Goal: Information Seeking & Learning: Learn about a topic

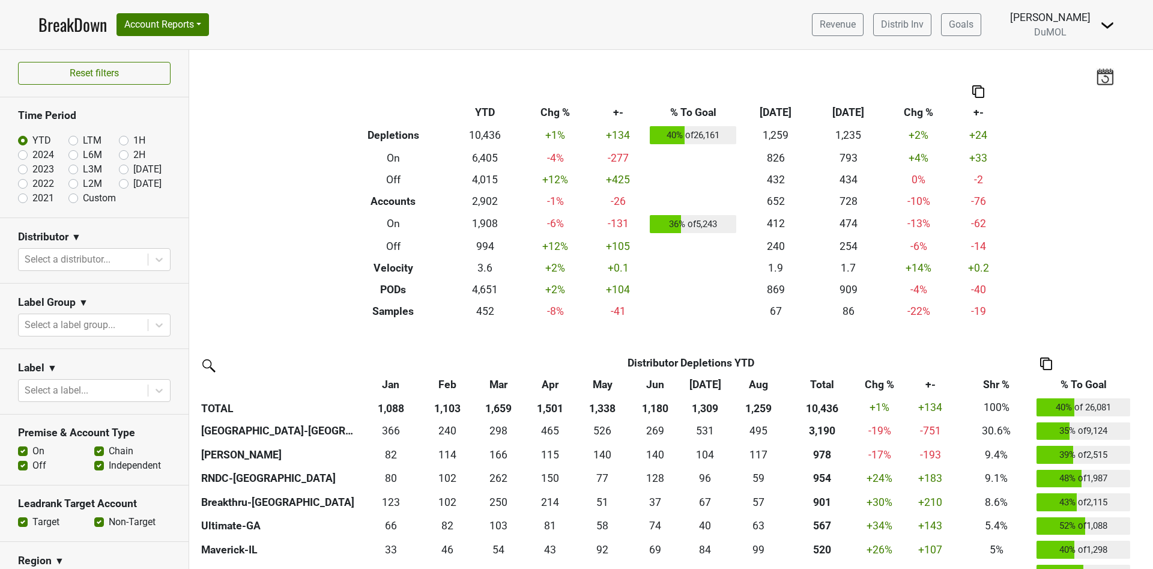
click at [133, 185] on label "Sep '25" at bounding box center [147, 184] width 28 height 14
click at [119, 185] on input "Sep '25" at bounding box center [143, 183] width 48 height 12
radio input "true"
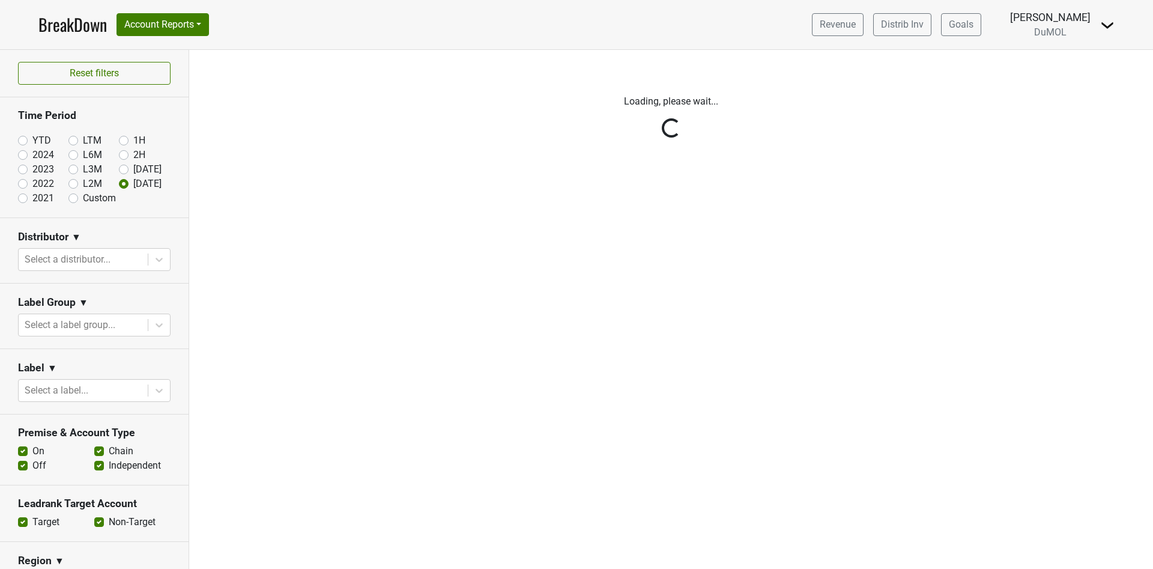
click at [114, 185] on div "Reset filters Time Period YTD LTM 1H 2024 L6M 2H 2023 L3M Aug '25 2022 L2M Sep …" at bounding box center [94, 309] width 189 height 519
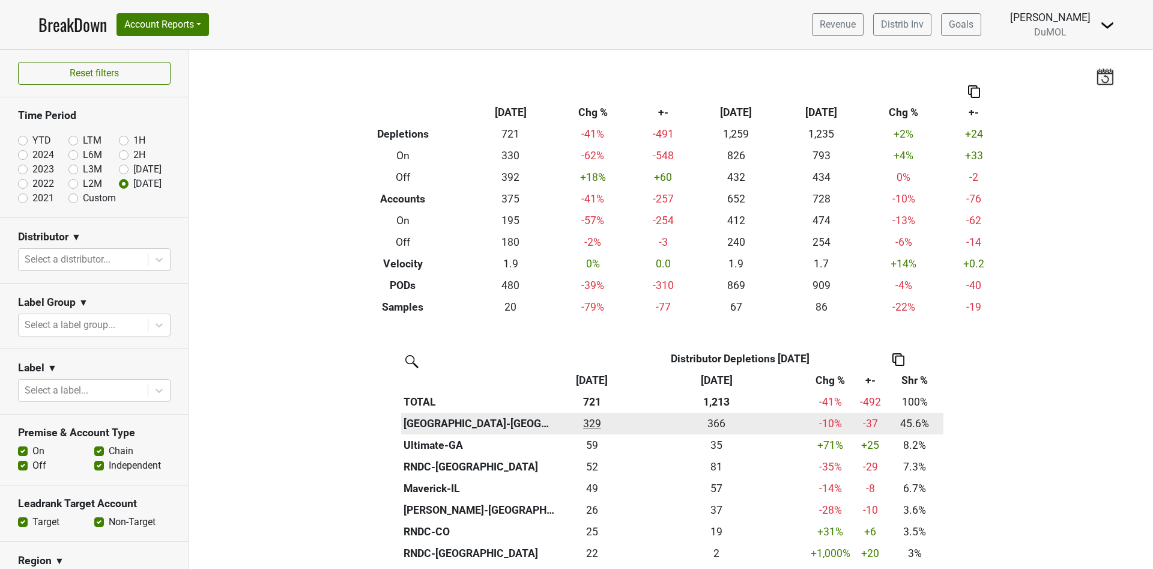
click at [586, 425] on div "329 329" at bounding box center [592, 424] width 63 height 16
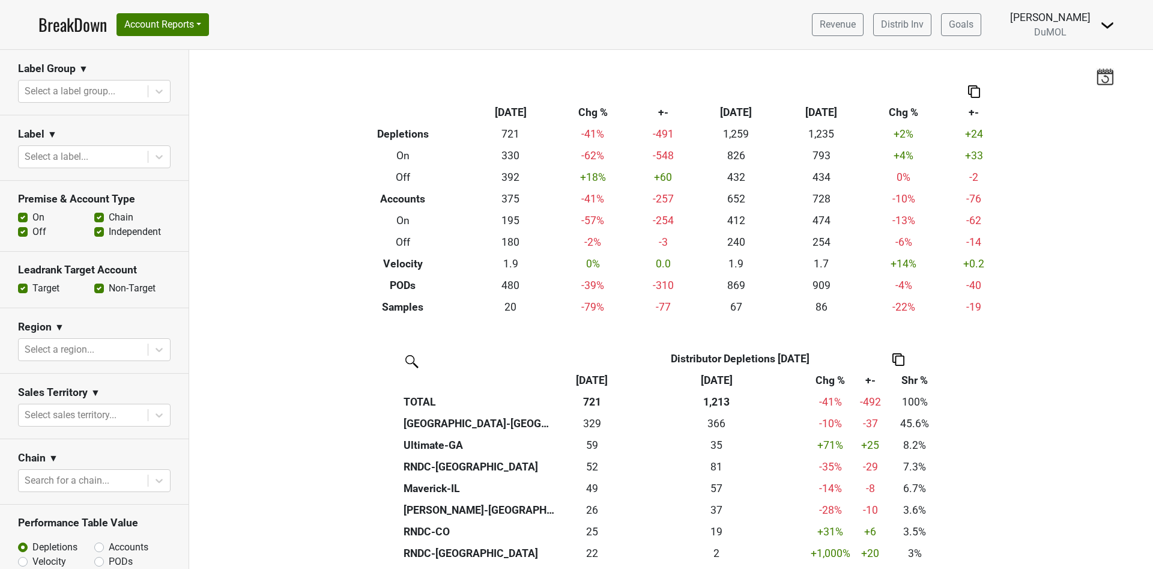
scroll to position [243, 0]
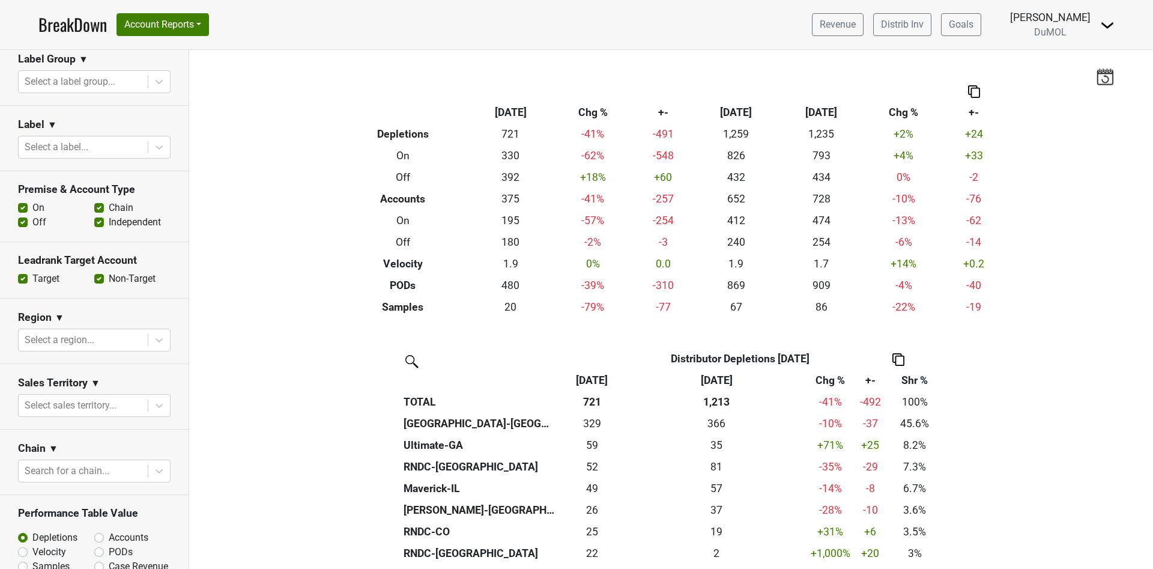
click at [109, 530] on label "Accounts" at bounding box center [129, 537] width 40 height 14
click at [94, 530] on input "Accounts" at bounding box center [130, 536] width 73 height 12
radio input "true"
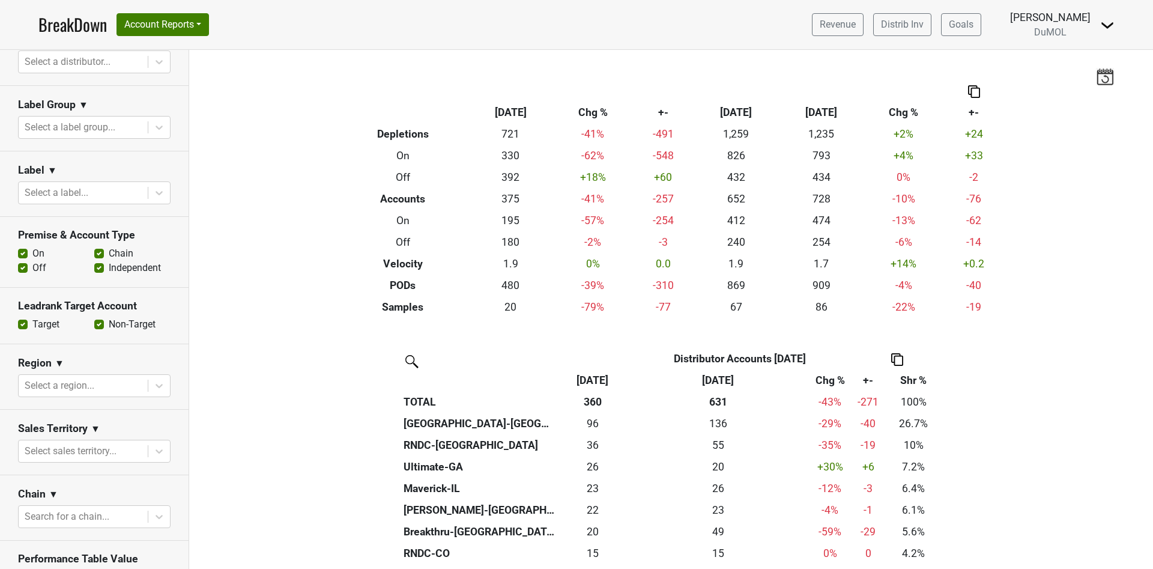
scroll to position [200, 0]
click at [32, 267] on label "Off" at bounding box center [39, 265] width 14 height 14
click at [23, 267] on input "Off" at bounding box center [23, 264] width 10 height 12
checkbox input "false"
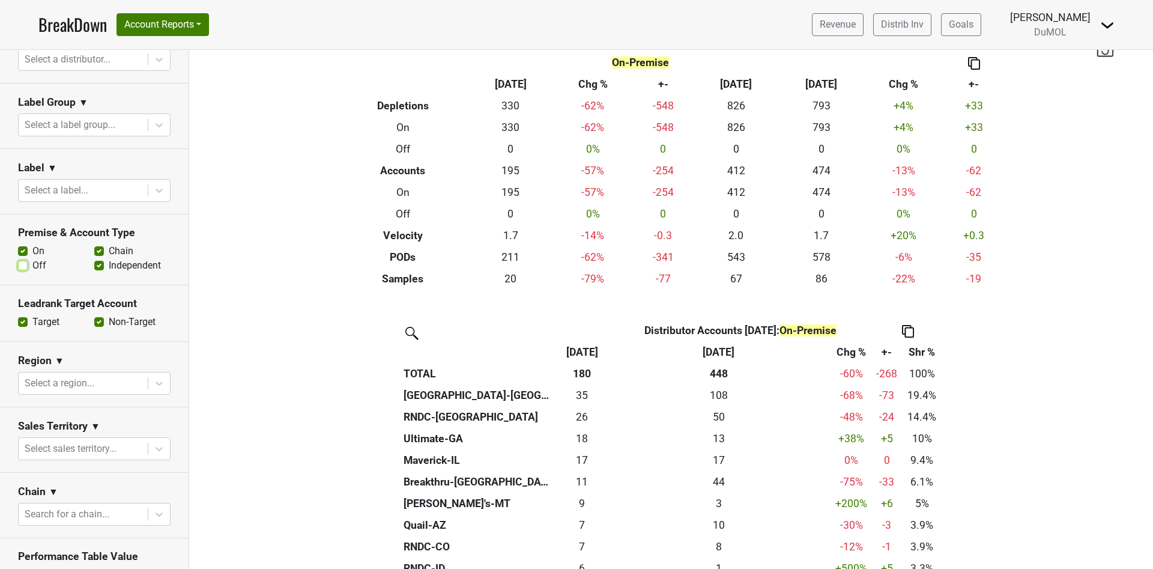
scroll to position [0, 0]
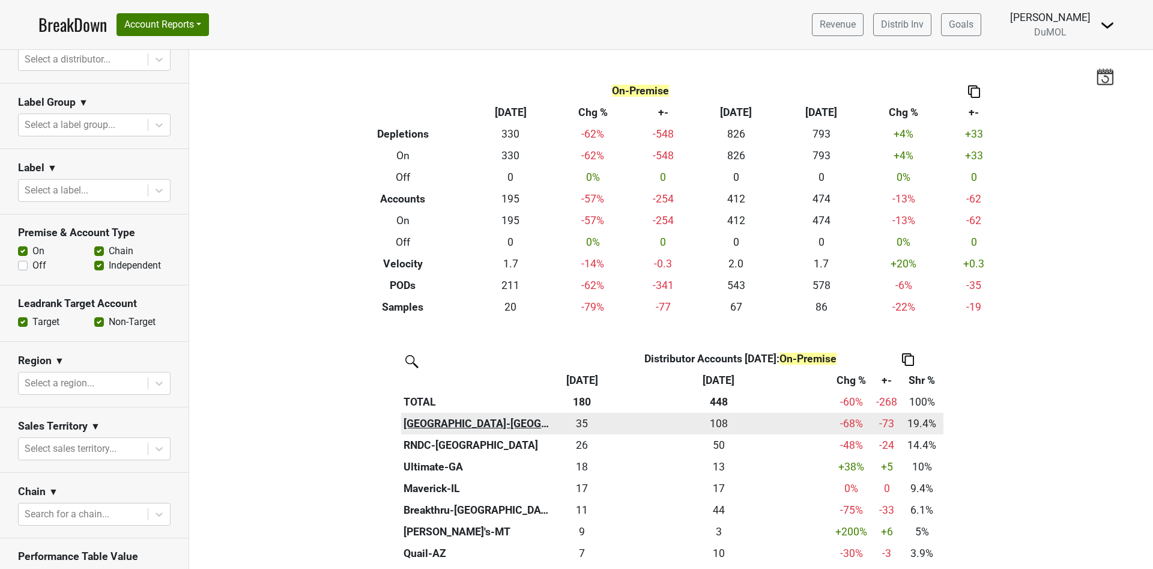
click at [445, 419] on th "[GEOGRAPHIC_DATA]-[GEOGRAPHIC_DATA]" at bounding box center [479, 424] width 156 height 22
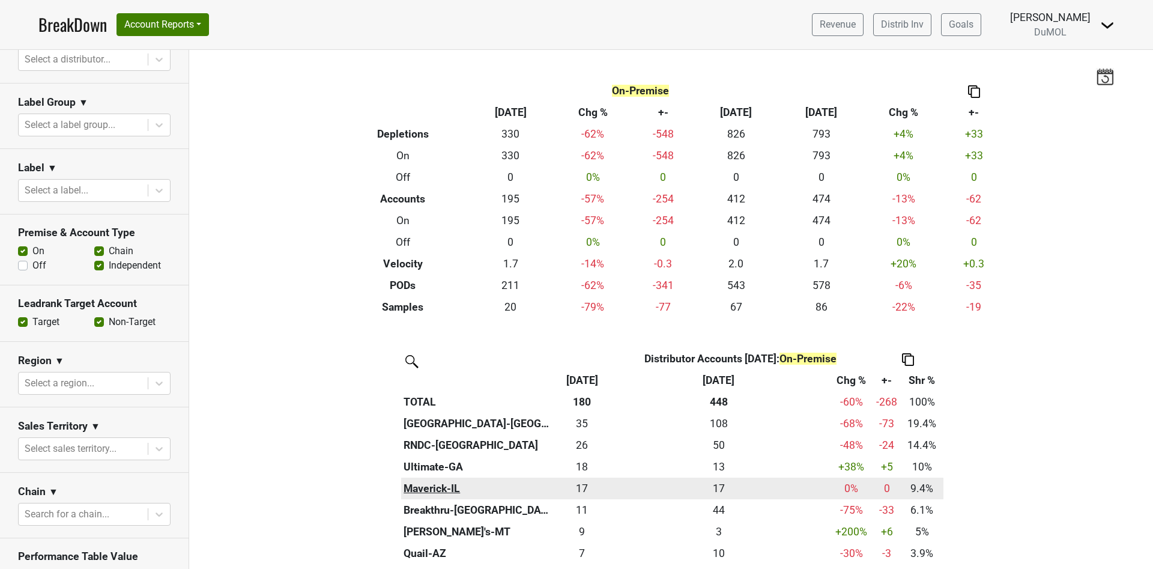
click at [418, 493] on th "Maverick-IL" at bounding box center [479, 489] width 156 height 22
click at [581, 488] on div "17 17" at bounding box center [582, 489] width 46 height 16
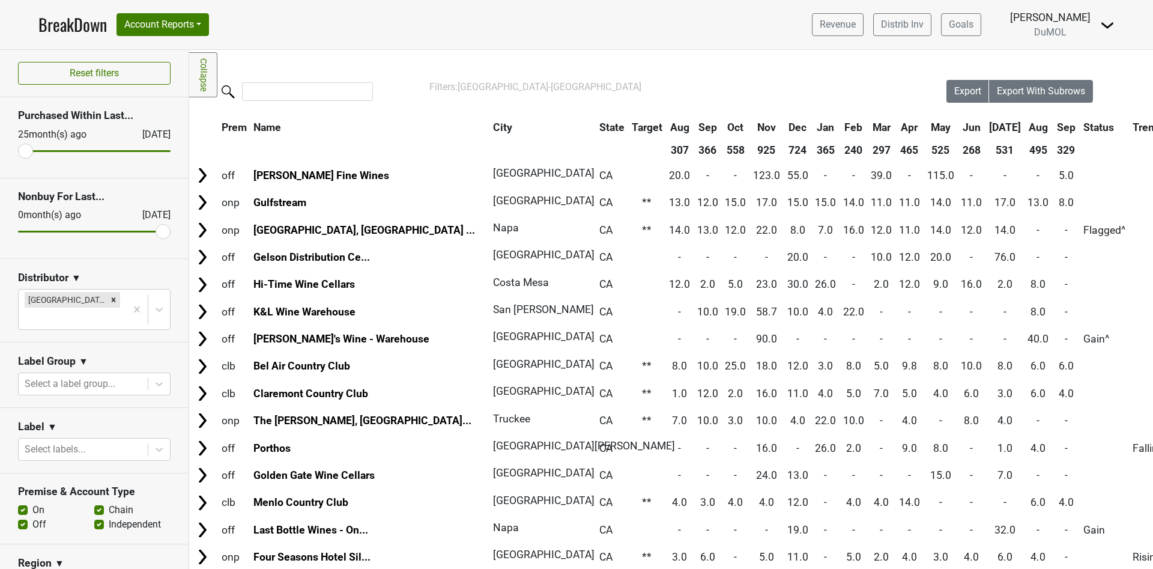
click at [1025, 127] on th "Aug" at bounding box center [1038, 128] width 27 height 22
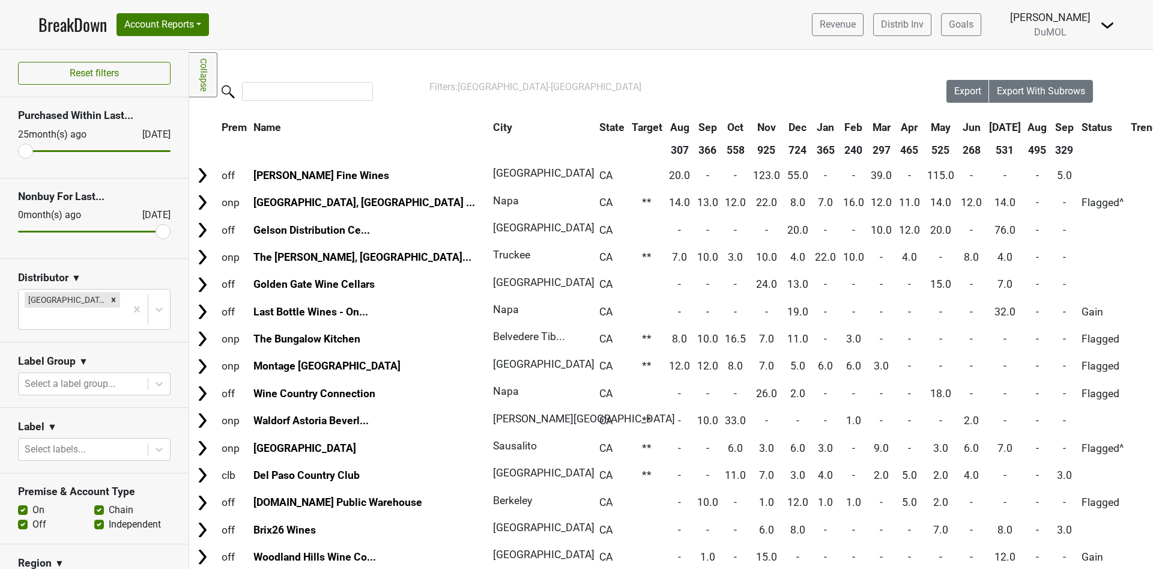
click at [1025, 127] on th "Aug" at bounding box center [1037, 128] width 25 height 22
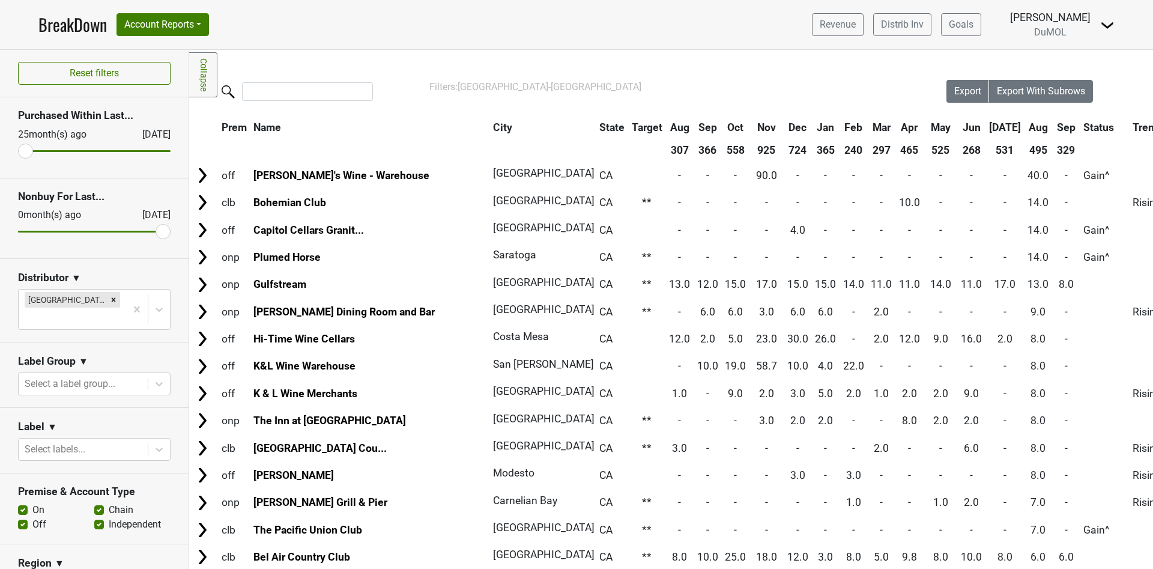
click at [1025, 127] on th "Aug" at bounding box center [1038, 128] width 27 height 22
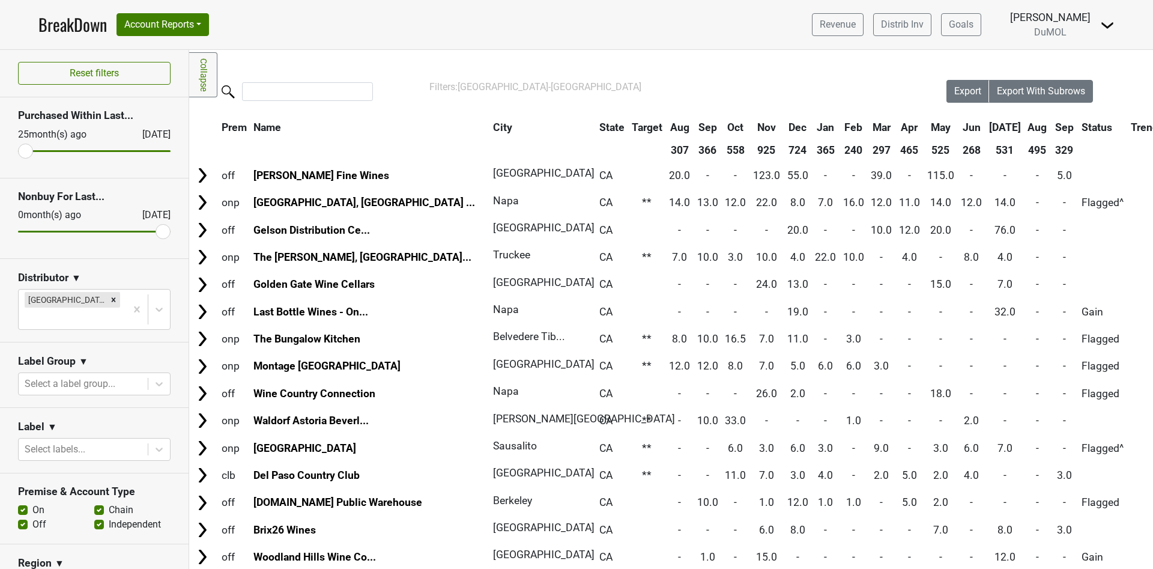
click at [1051, 121] on th "Sep" at bounding box center [1064, 128] width 27 height 22
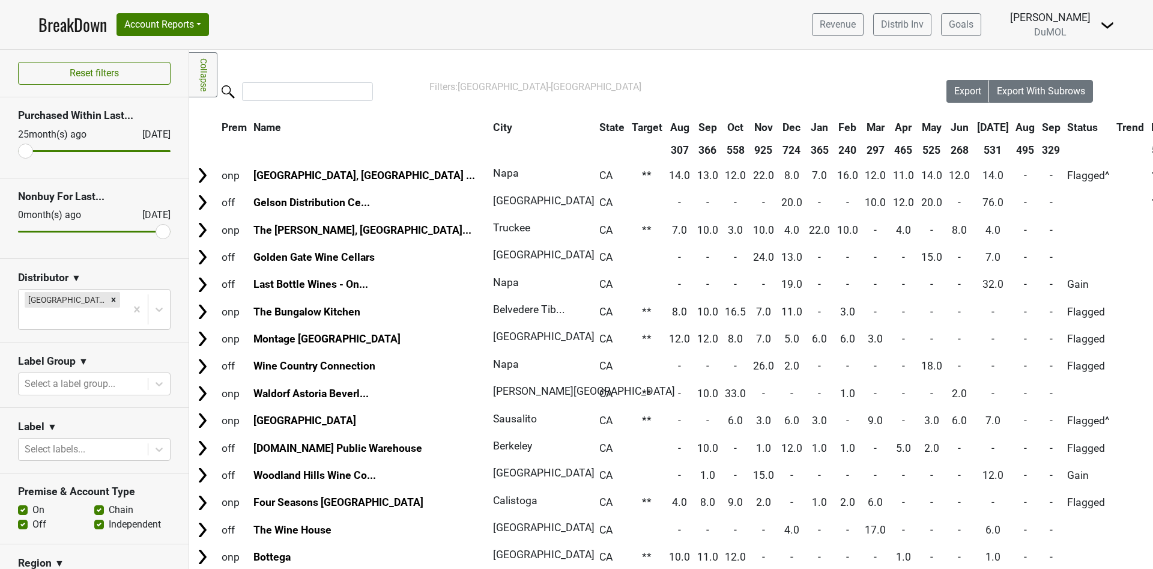
click at [1039, 124] on th "Sep" at bounding box center [1051, 128] width 25 height 22
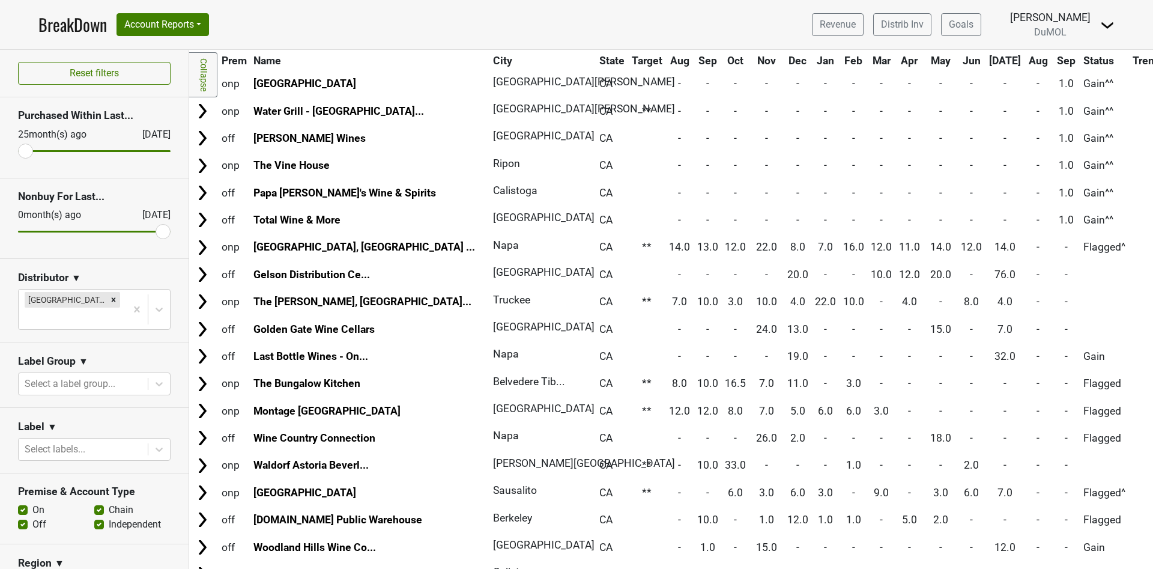
scroll to position [288, 0]
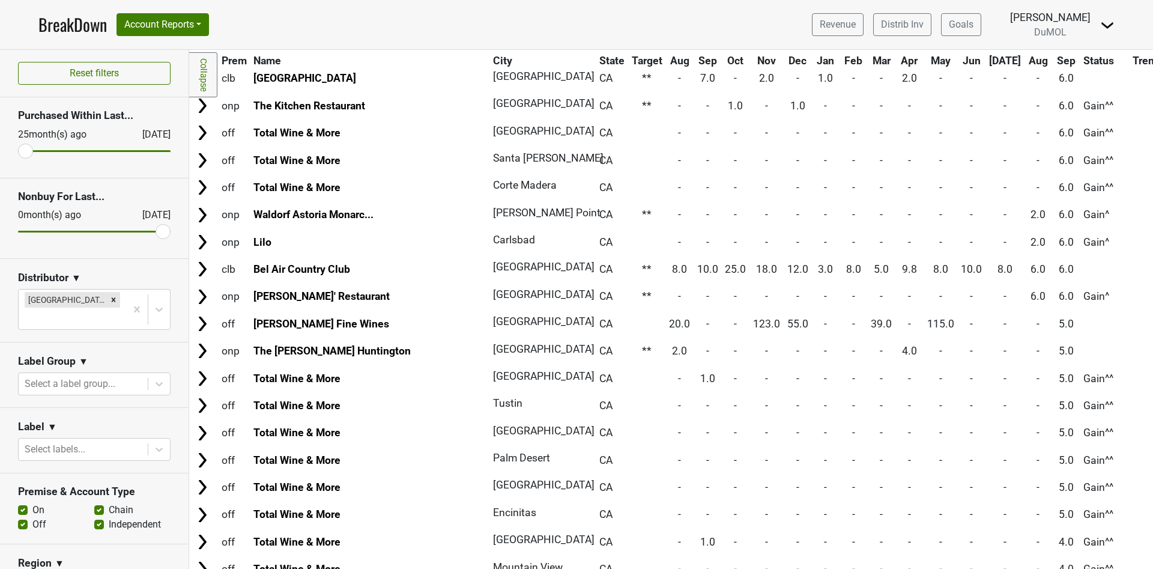
click at [84, 314] on section "Distributor ▼ Monterey-CA" at bounding box center [94, 301] width 189 height 84
click at [112, 300] on icon "Remove Monterey-CA" at bounding box center [114, 299] width 4 height 4
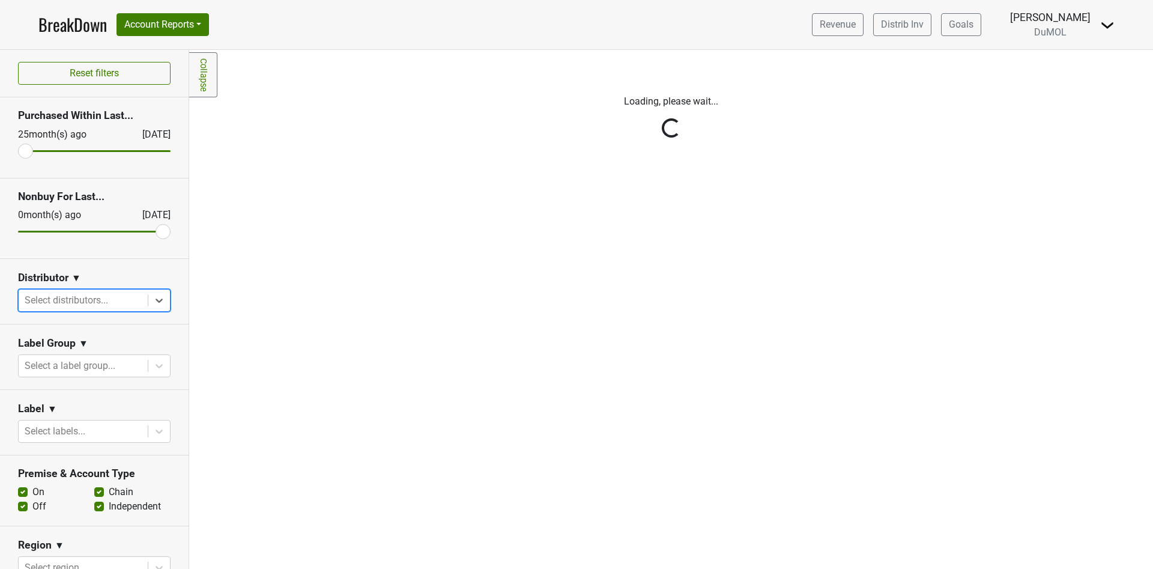
scroll to position [0, 0]
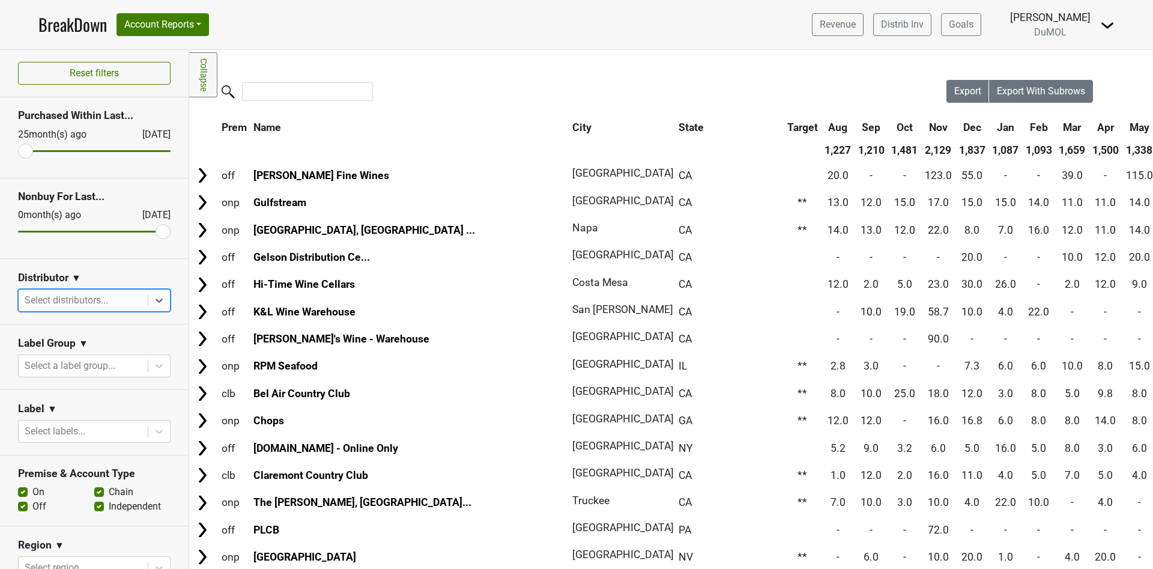
click at [1153, 37] on header "BreakDown Account Reports SuperRanker Map Award Progress Chain Compliance CRM N…" at bounding box center [576, 25] width 1153 height 50
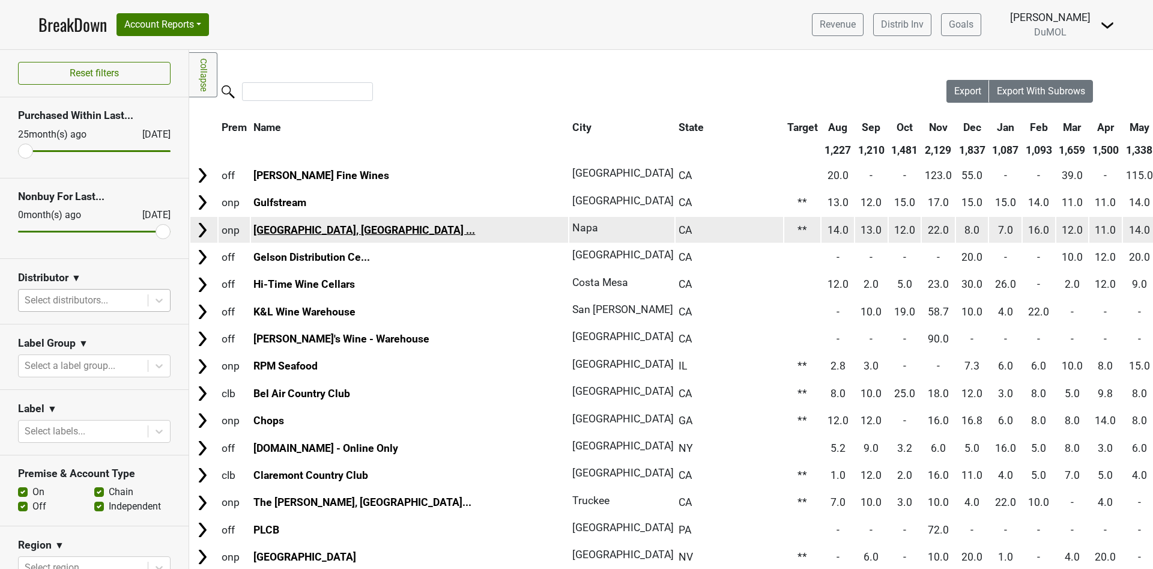
click at [297, 229] on link "Stanly Ranch, Auberge ..." at bounding box center [365, 230] width 222 height 12
drag, startPoint x: 377, startPoint y: 231, endPoint x: 237, endPoint y: 226, distance: 140.0
click at [292, 230] on link "Stanly Ranch, Auberge ..." at bounding box center [365, 230] width 222 height 12
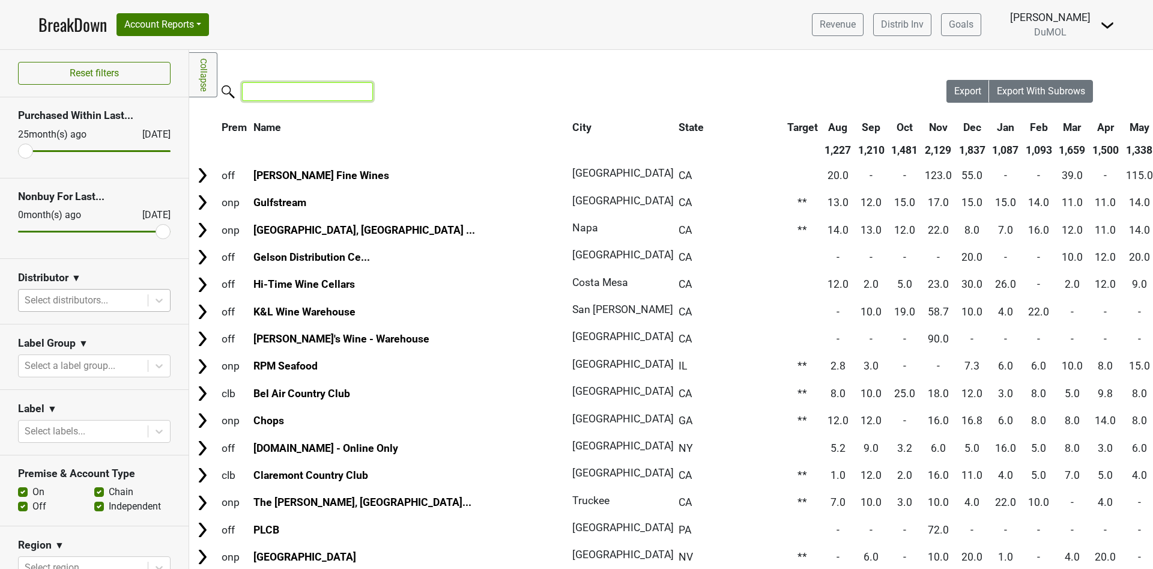
click at [245, 87] on input "search" at bounding box center [307, 91] width 131 height 19
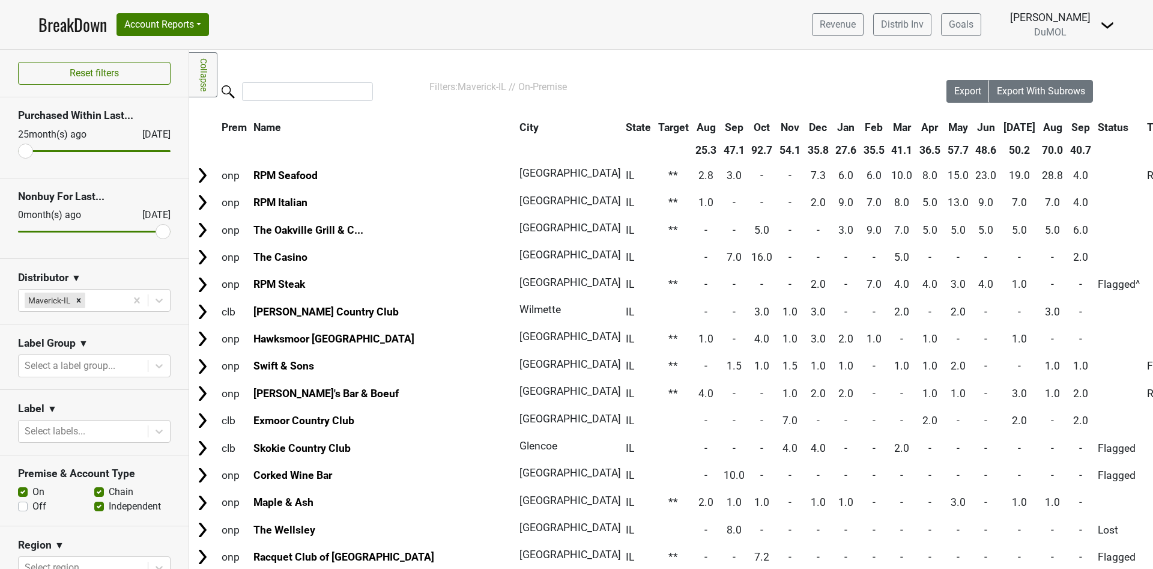
click at [1067, 121] on th "Sep" at bounding box center [1080, 128] width 27 height 22
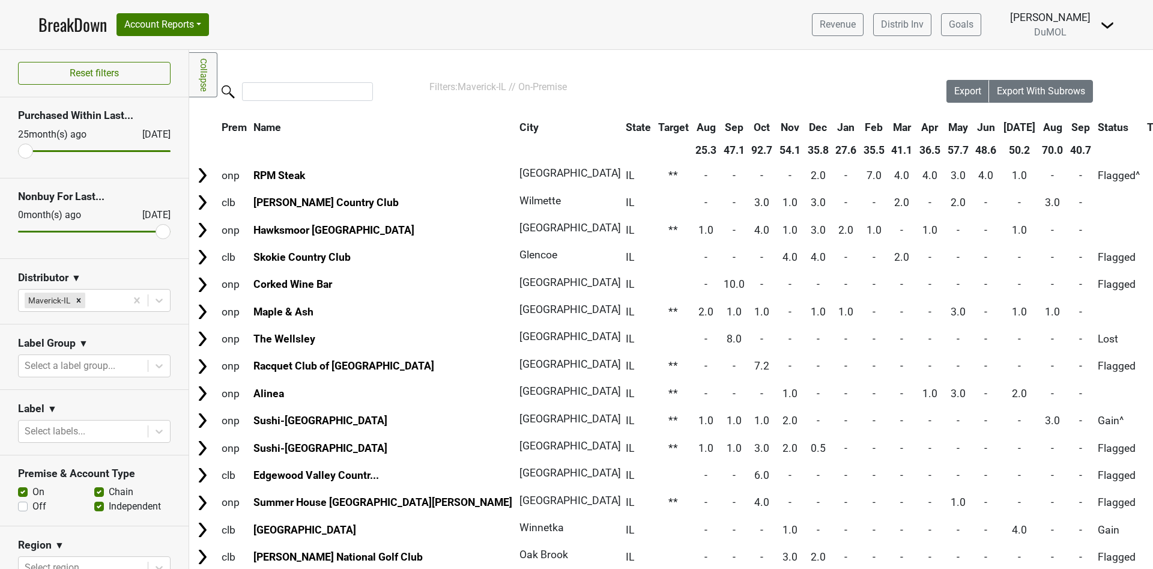
click at [1067, 121] on th "Sep" at bounding box center [1080, 128] width 27 height 22
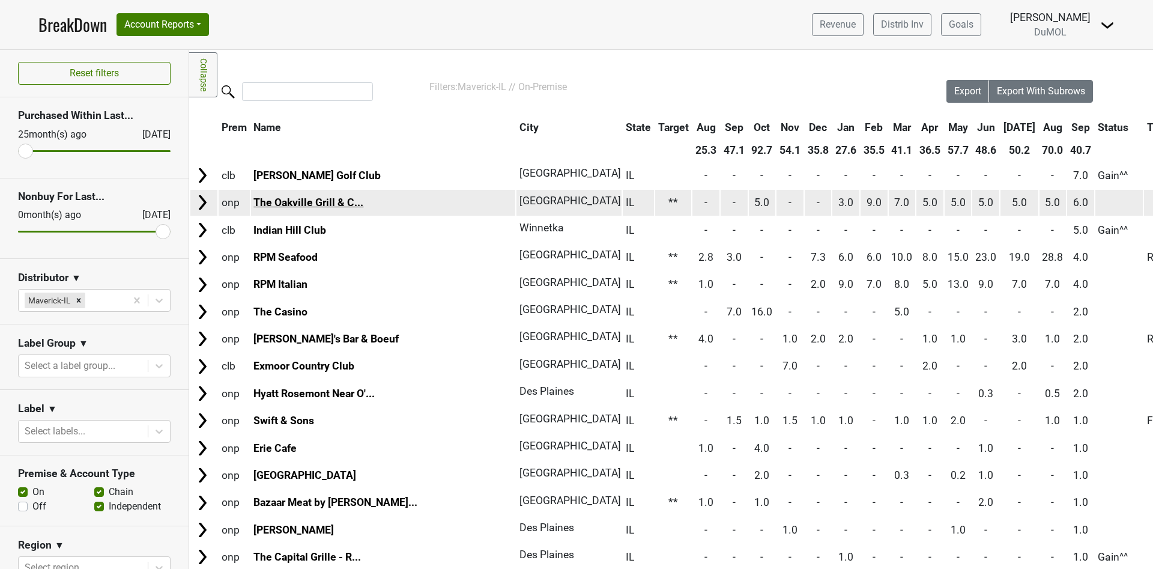
click at [291, 196] on link "The Oakville Grill & C..." at bounding box center [309, 202] width 110 height 12
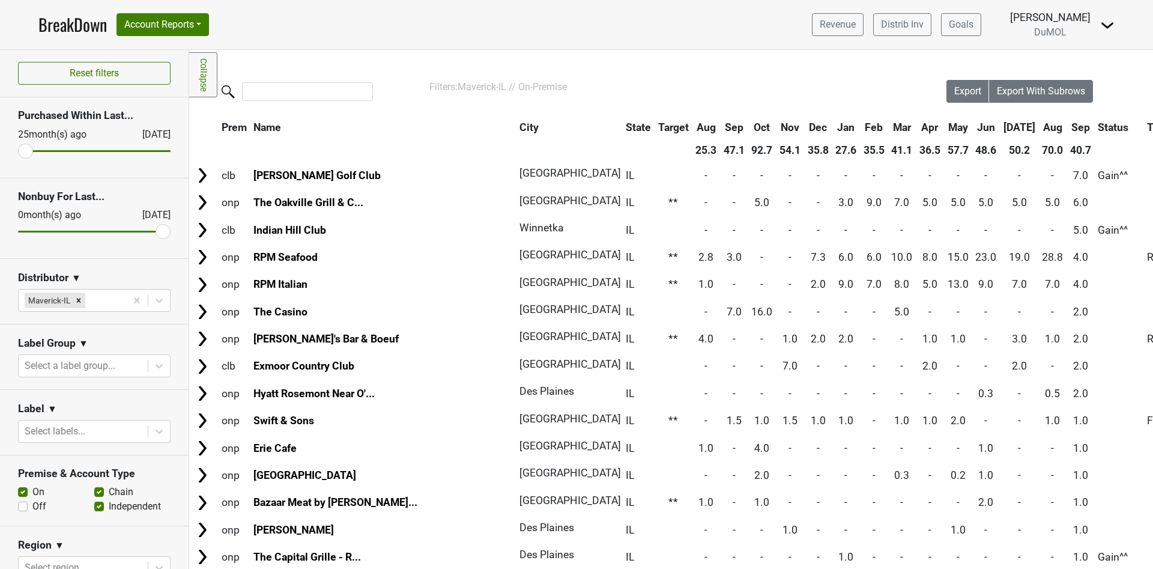
click at [66, 29] on link "BreakDown" at bounding box center [72, 24] width 68 height 25
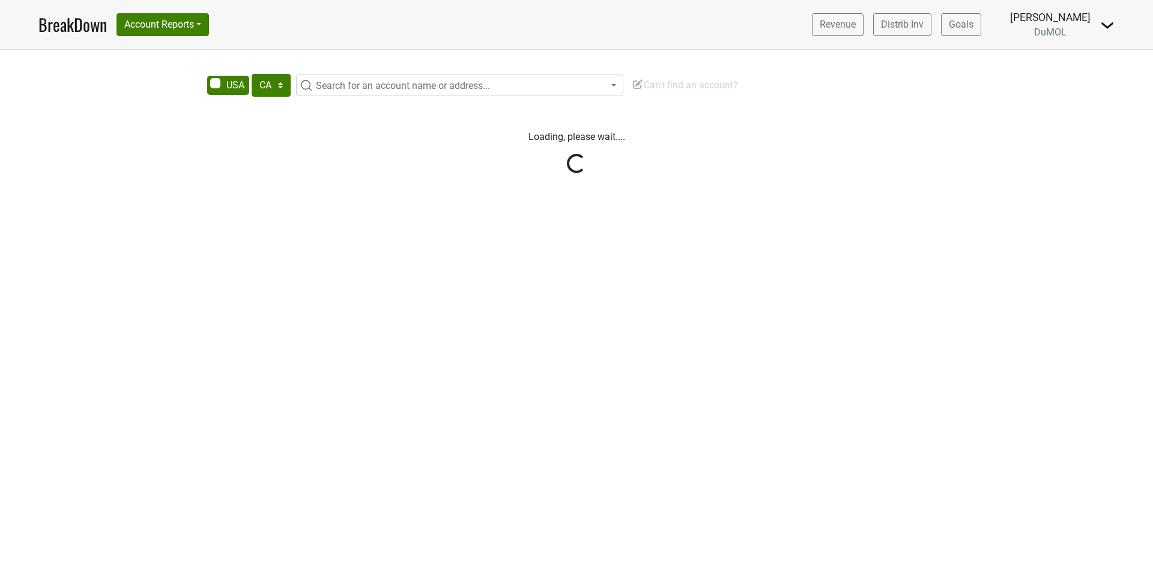
select select "CA"
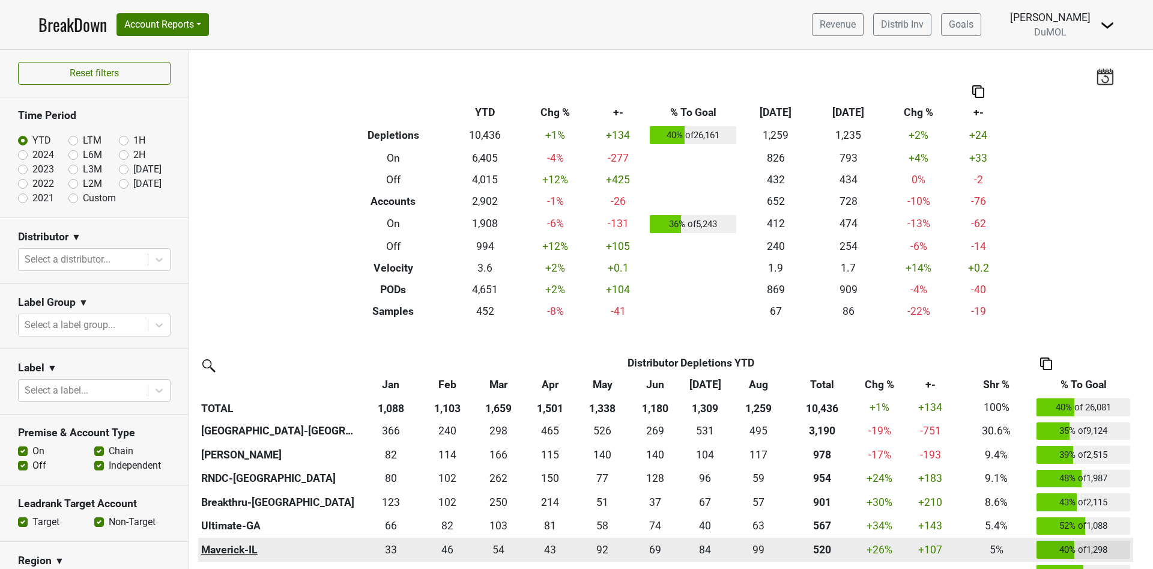
click at [224, 550] on th "Maverick-IL" at bounding box center [278, 550] width 161 height 24
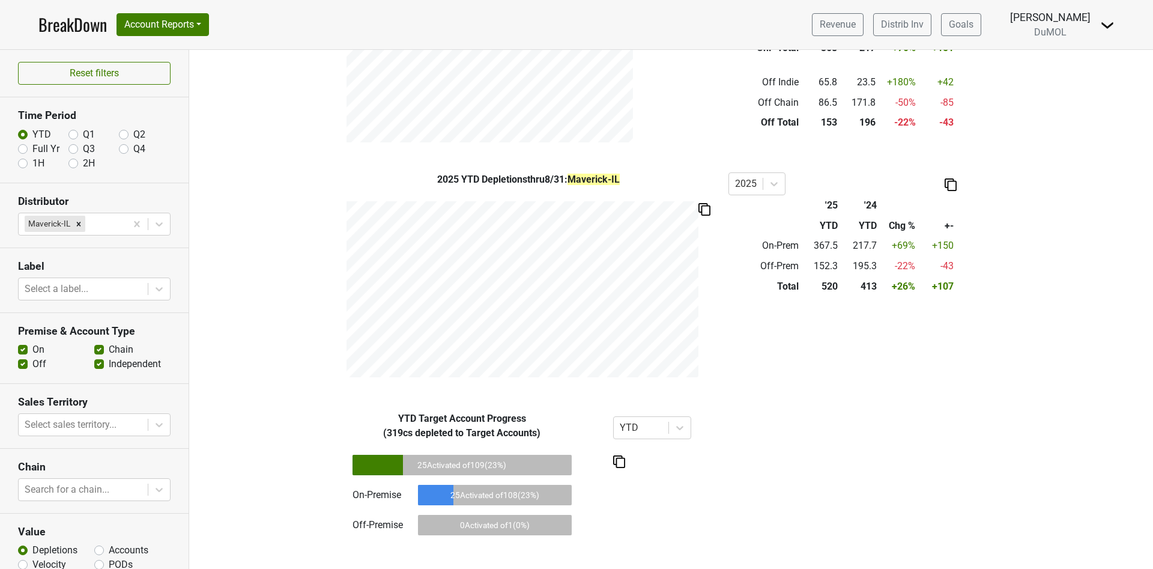
scroll to position [70, 0]
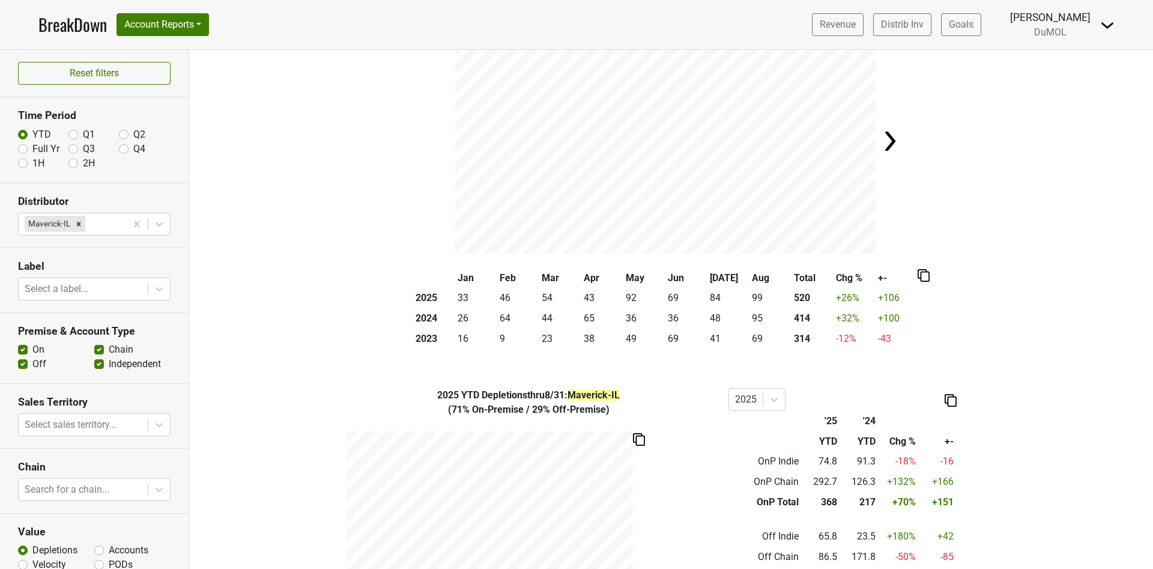
click at [62, 30] on link "BreakDown" at bounding box center [72, 24] width 68 height 25
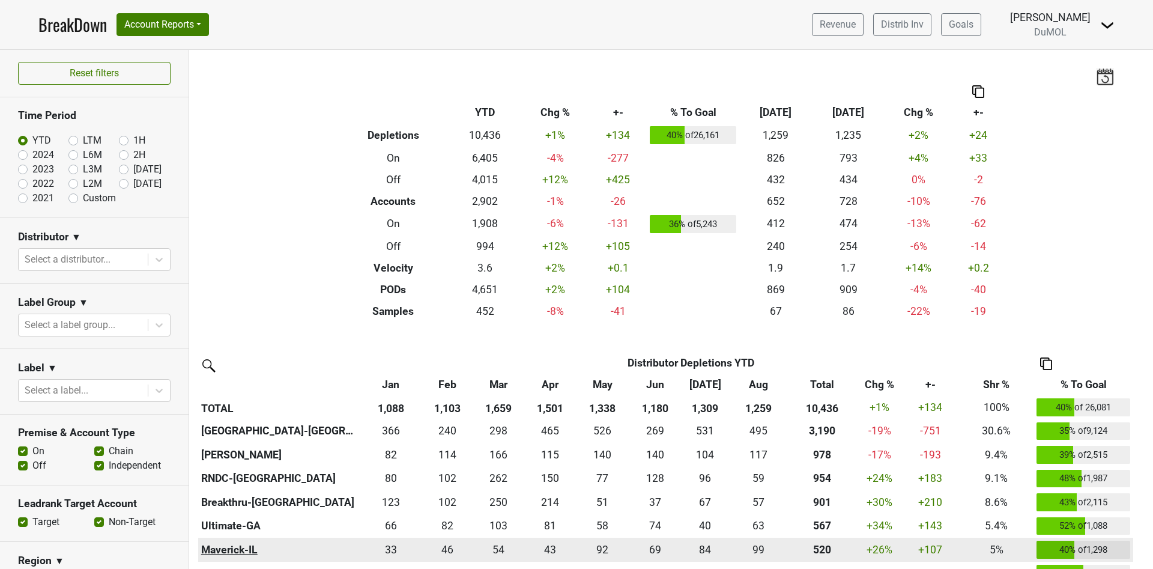
click at [246, 548] on th "Maverick-IL" at bounding box center [278, 550] width 161 height 24
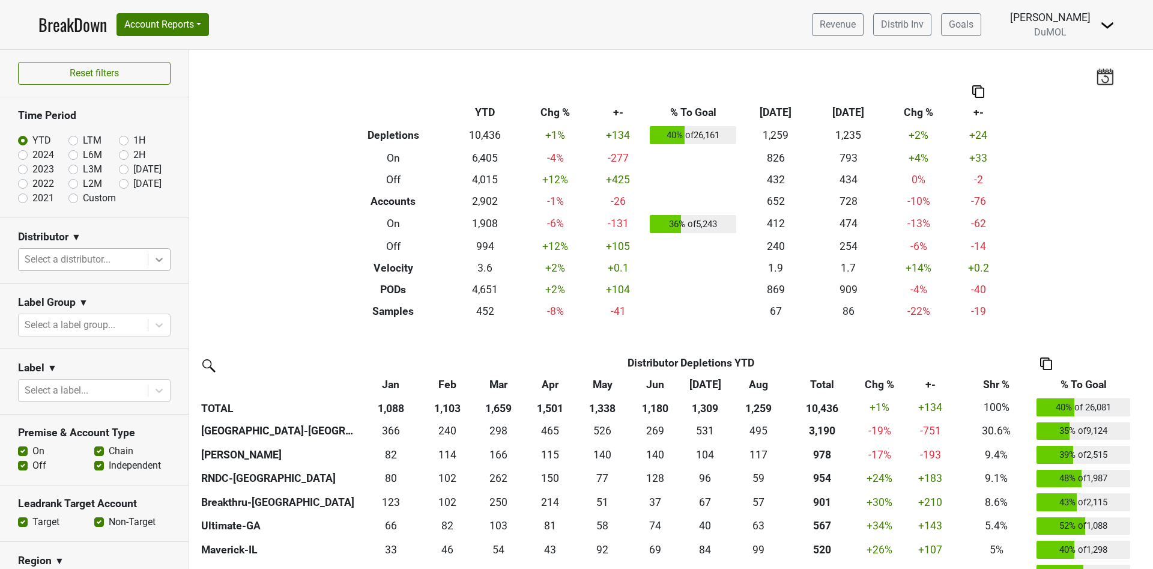
click at [153, 263] on icon at bounding box center [159, 260] width 12 height 12
click at [73, 257] on div at bounding box center [83, 259] width 117 height 17
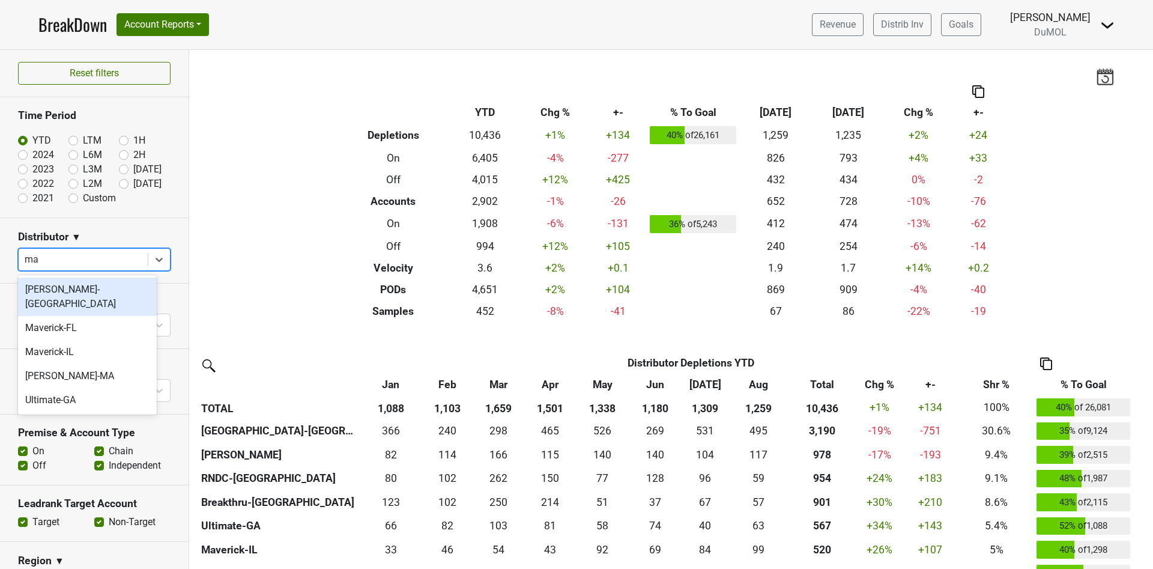
type input "mav"
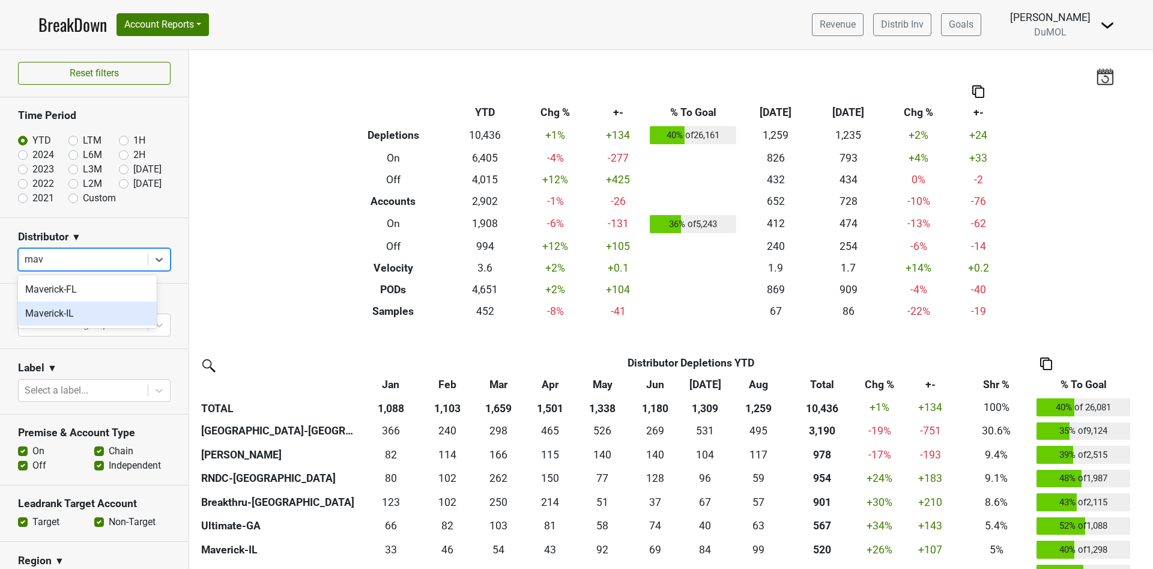
click at [80, 309] on div "Maverick-IL" at bounding box center [87, 314] width 139 height 24
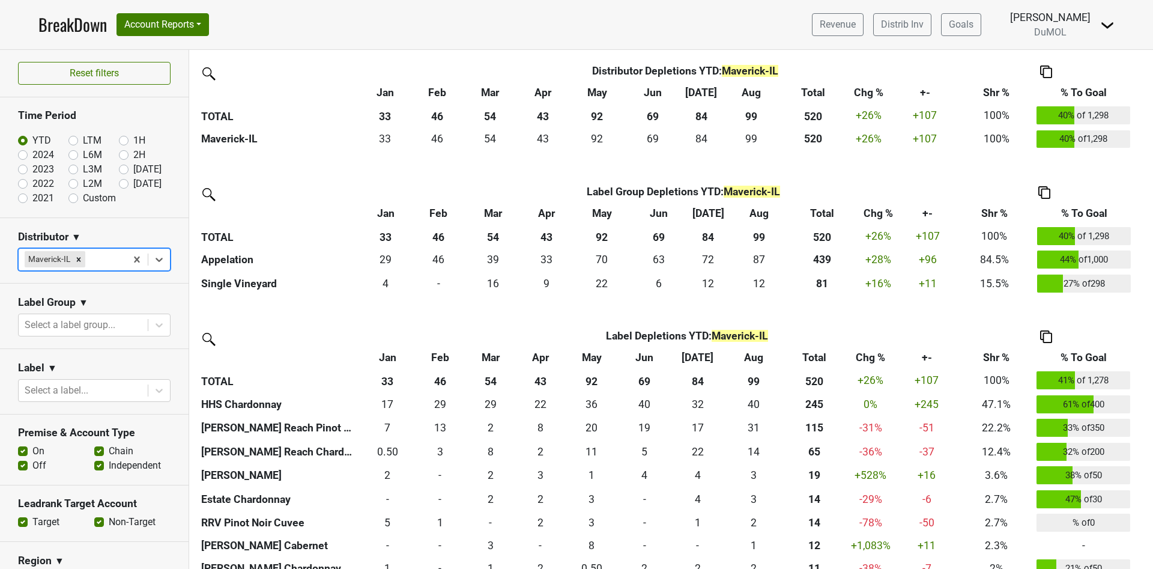
scroll to position [285, 0]
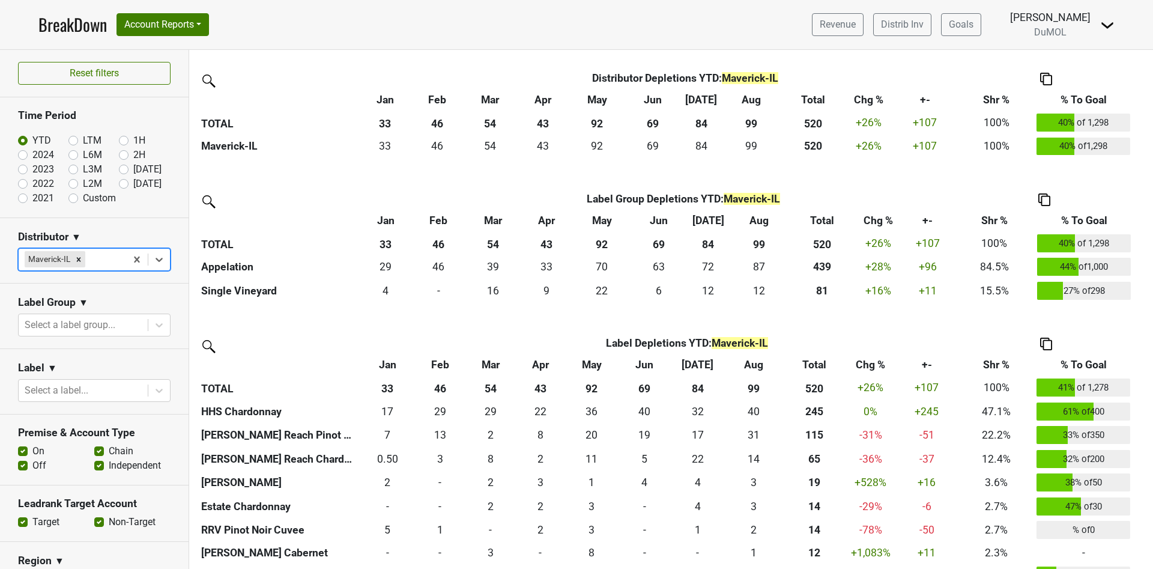
click at [133, 187] on label "Sep '25" at bounding box center [147, 184] width 28 height 14
click at [119, 187] on input "Sep '25" at bounding box center [143, 183] width 48 height 12
radio input "true"
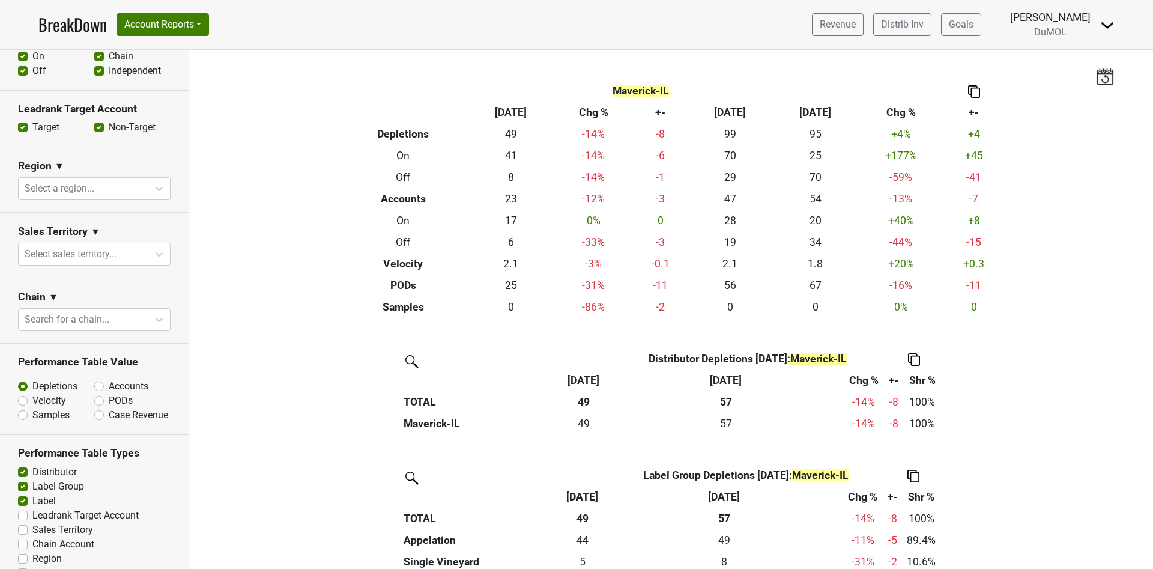
scroll to position [396, 0]
click at [109, 379] on label "Accounts" at bounding box center [129, 384] width 40 height 14
click at [94, 379] on input "Accounts" at bounding box center [130, 383] width 73 height 12
radio input "true"
click at [18, 392] on input "Velocity" at bounding box center [54, 398] width 73 height 12
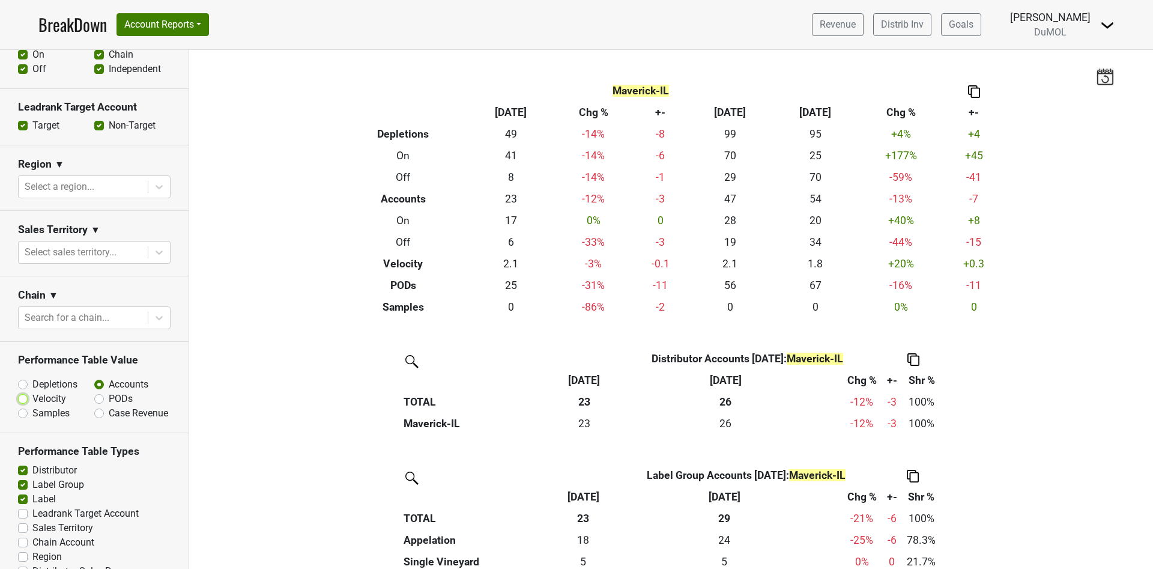
radio input "true"
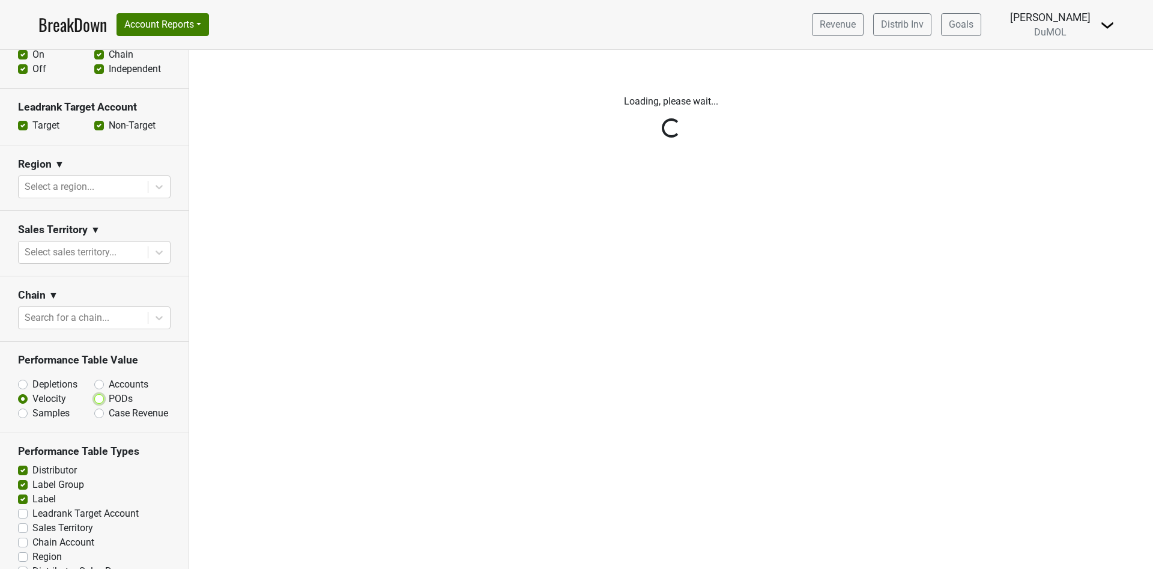
click at [94, 392] on input "PODs" at bounding box center [130, 398] width 73 height 12
radio input "true"
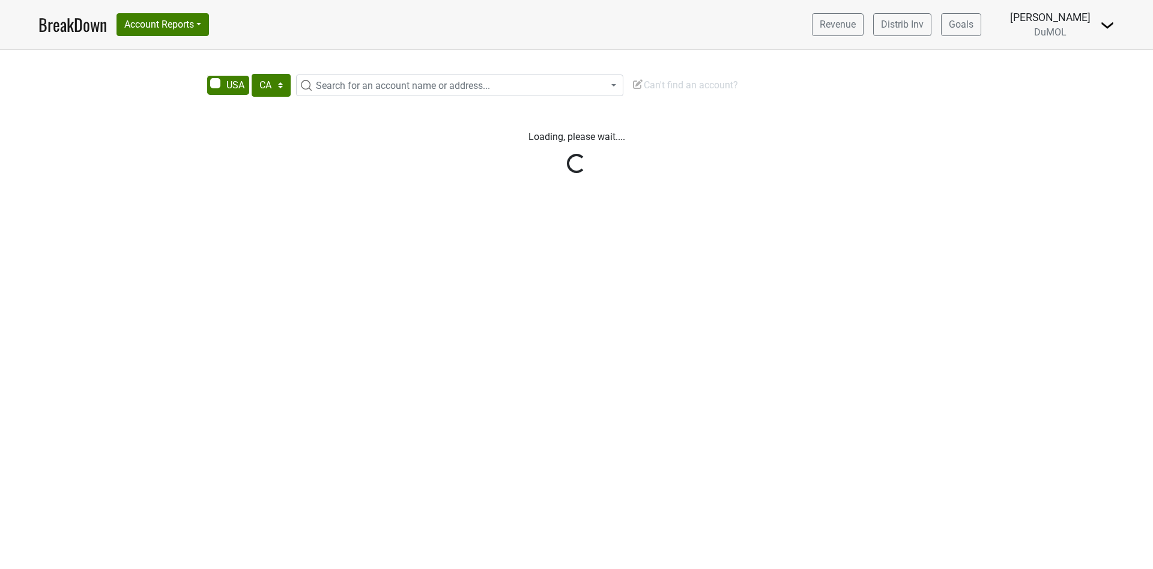
select select "CA"
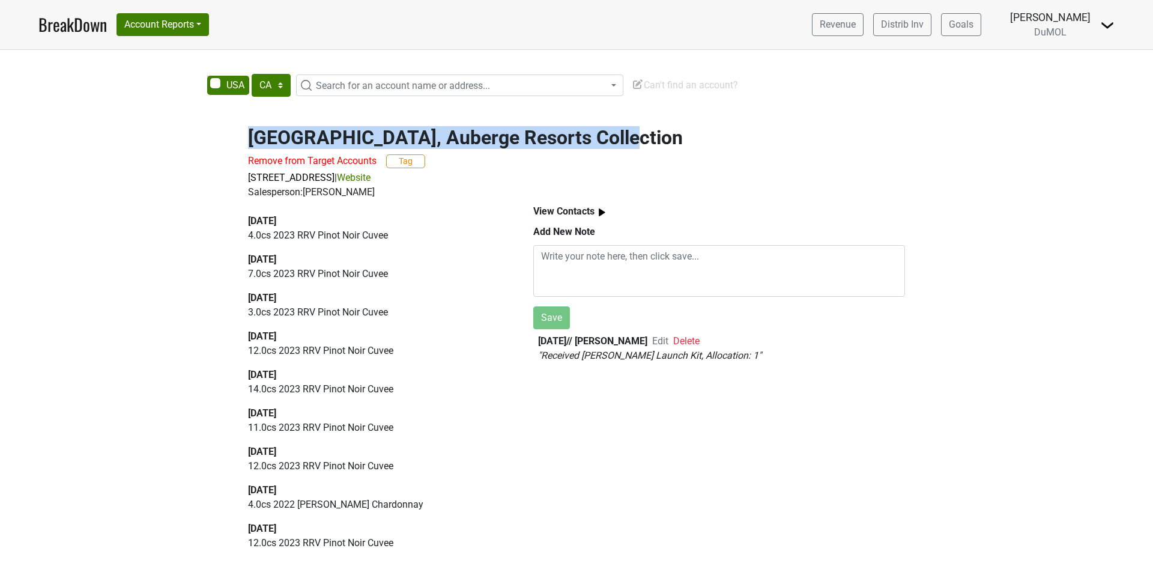
drag, startPoint x: 608, startPoint y: 137, endPoint x: 192, endPoint y: 128, distance: 416.4
click at [192, 128] on div "[GEOGRAPHIC_DATA], Auberge Resorts Collection Remove from Target Accounts Tag […" at bounding box center [576, 336] width 1153 height 448
click at [311, 136] on h2 "[GEOGRAPHIC_DATA], Auberge Resorts Collection" at bounding box center [576, 137] width 657 height 23
drag, startPoint x: 251, startPoint y: 135, endPoint x: 666, endPoint y: 146, distance: 415.2
click at [666, 146] on h2 "[GEOGRAPHIC_DATA], Auberge Resorts Collection" at bounding box center [576, 137] width 657 height 23
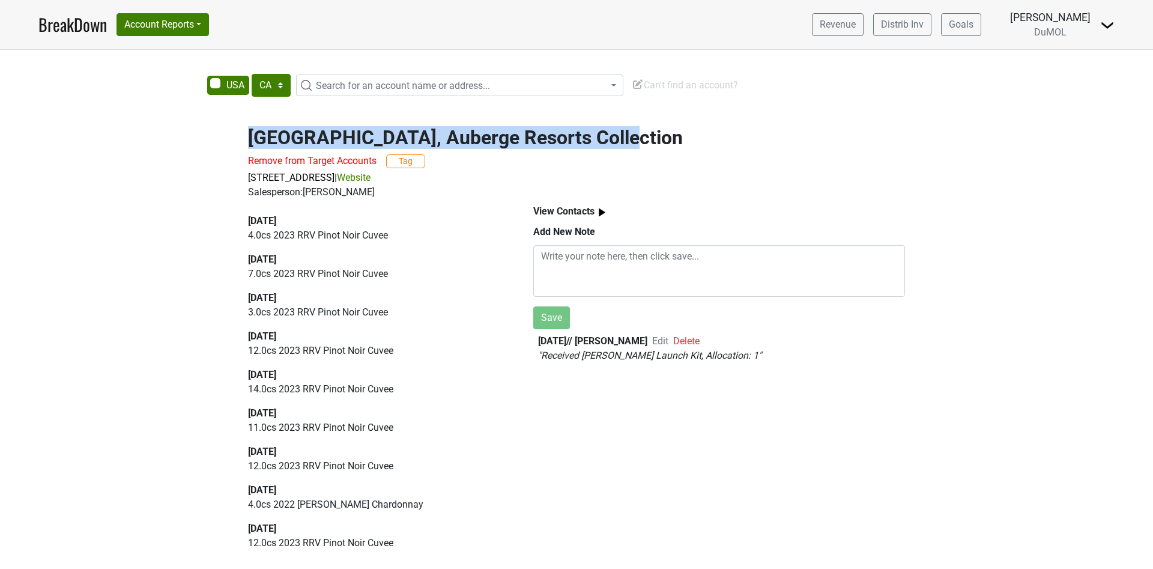
click at [551, 135] on h2 "[GEOGRAPHIC_DATA], Auberge Resorts Collection" at bounding box center [576, 137] width 657 height 23
drag, startPoint x: 616, startPoint y: 139, endPoint x: 241, endPoint y: 138, distance: 374.3
click at [241, 138] on div "[GEOGRAPHIC_DATA], Auberge Resorts Collection Remove from Target Accounts Tag […" at bounding box center [576, 156] width 685 height 88
click at [285, 145] on h2 "[GEOGRAPHIC_DATA], Auberge Resorts Collection" at bounding box center [576, 137] width 657 height 23
drag, startPoint x: 249, startPoint y: 138, endPoint x: 625, endPoint y: 140, distance: 376.1
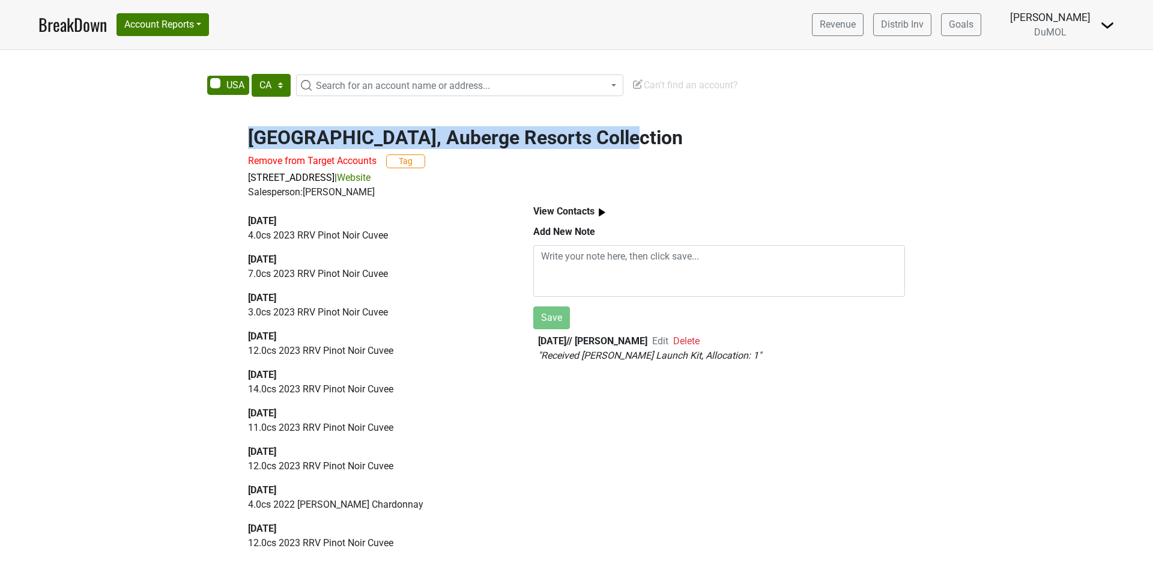
click at [625, 140] on h2 "[GEOGRAPHIC_DATA], Auberge Resorts Collection" at bounding box center [576, 137] width 657 height 23
click at [534, 140] on h2 "[GEOGRAPHIC_DATA], Auberge Resorts Collection" at bounding box center [576, 137] width 657 height 23
drag, startPoint x: 618, startPoint y: 138, endPoint x: 250, endPoint y: 130, distance: 367.7
click at [250, 130] on h2 "[GEOGRAPHIC_DATA], Auberge Resorts Collection" at bounding box center [576, 137] width 657 height 23
click at [273, 137] on h2 "[GEOGRAPHIC_DATA], Auberge Resorts Collection" at bounding box center [576, 137] width 657 height 23
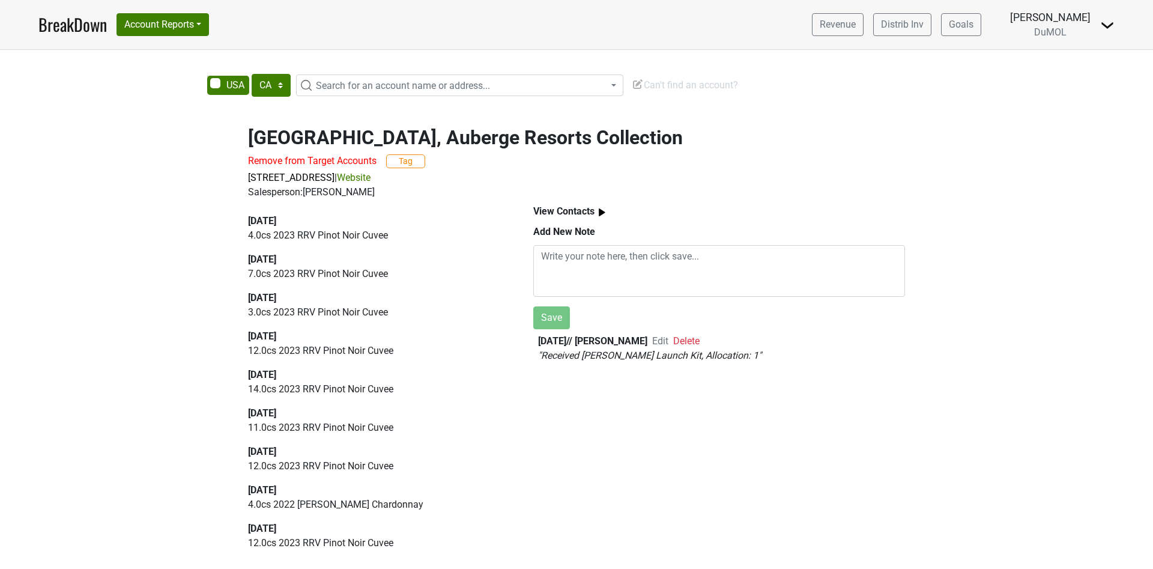
click at [245, 136] on div "[GEOGRAPHIC_DATA], Auberge Resorts Collection Remove from Target Accounts Tag […" at bounding box center [576, 156] width 685 height 88
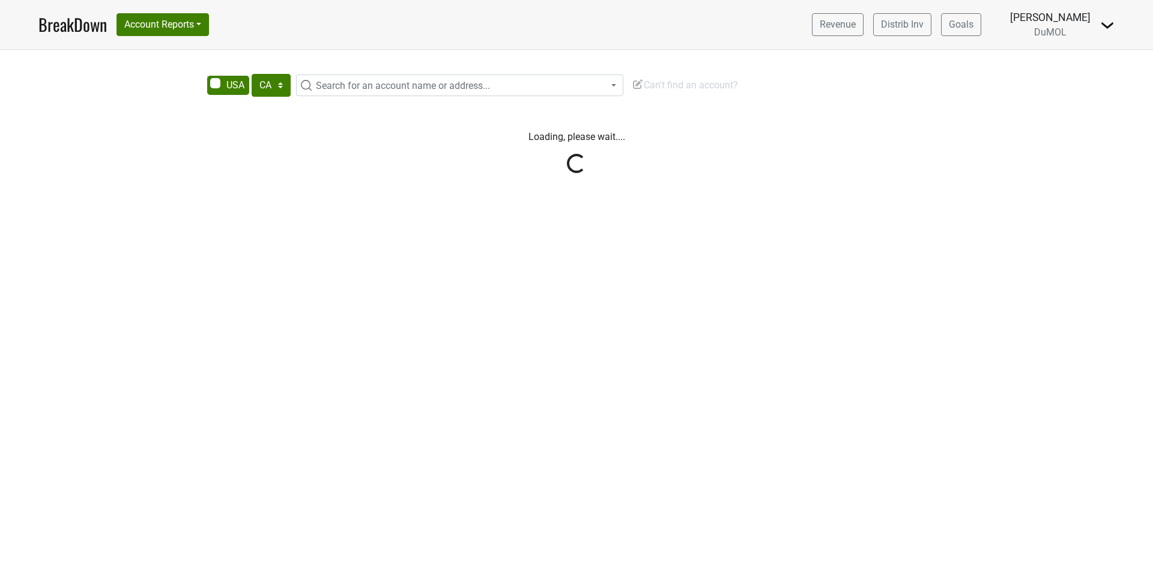
select select "CA"
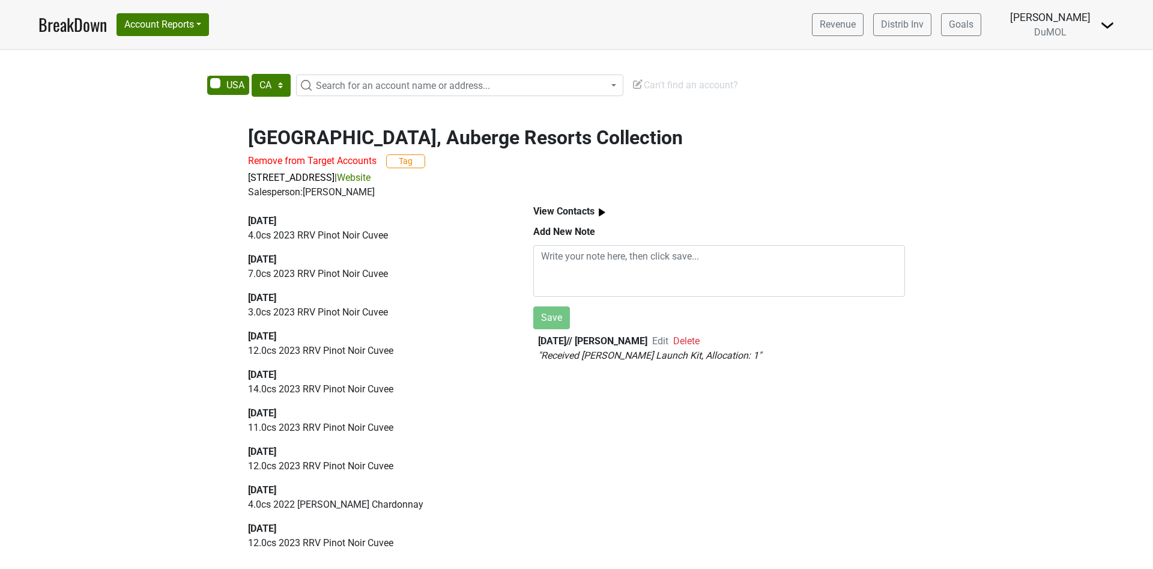
click at [342, 136] on h2 "[GEOGRAPHIC_DATA], Auberge Resorts Collection" at bounding box center [576, 137] width 657 height 23
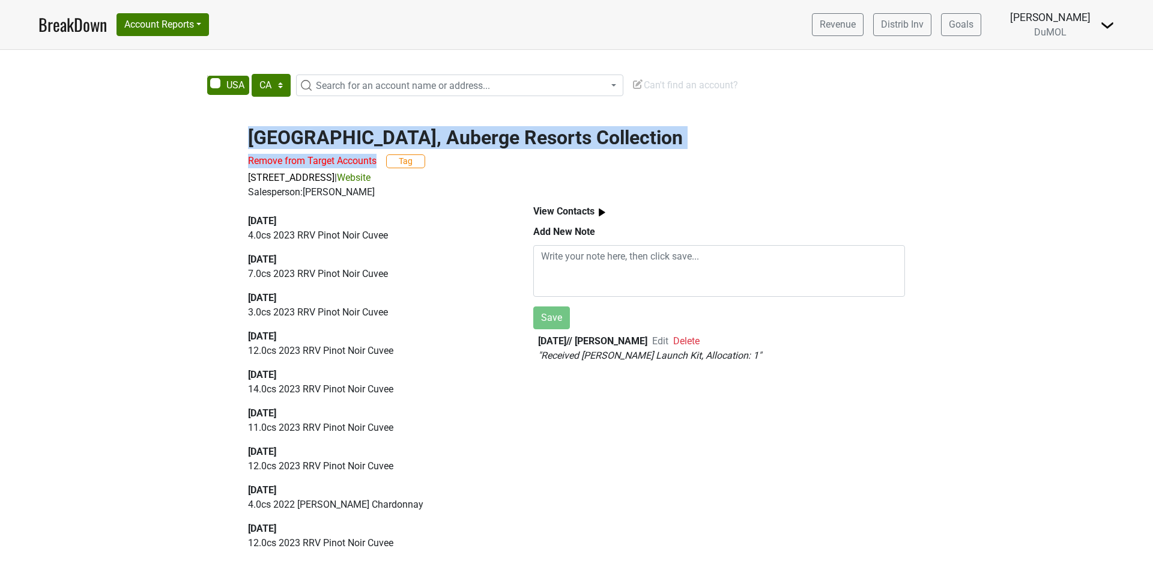
drag, startPoint x: 250, startPoint y: 129, endPoint x: 681, endPoint y: 152, distance: 431.4
click at [681, 152] on div "[GEOGRAPHIC_DATA], Auberge Resorts Collection Remove from Target Accounts Tag […" at bounding box center [576, 156] width 685 height 88
click at [499, 130] on h2 "[GEOGRAPHIC_DATA], Auberge Resorts Collection" at bounding box center [576, 137] width 657 height 23
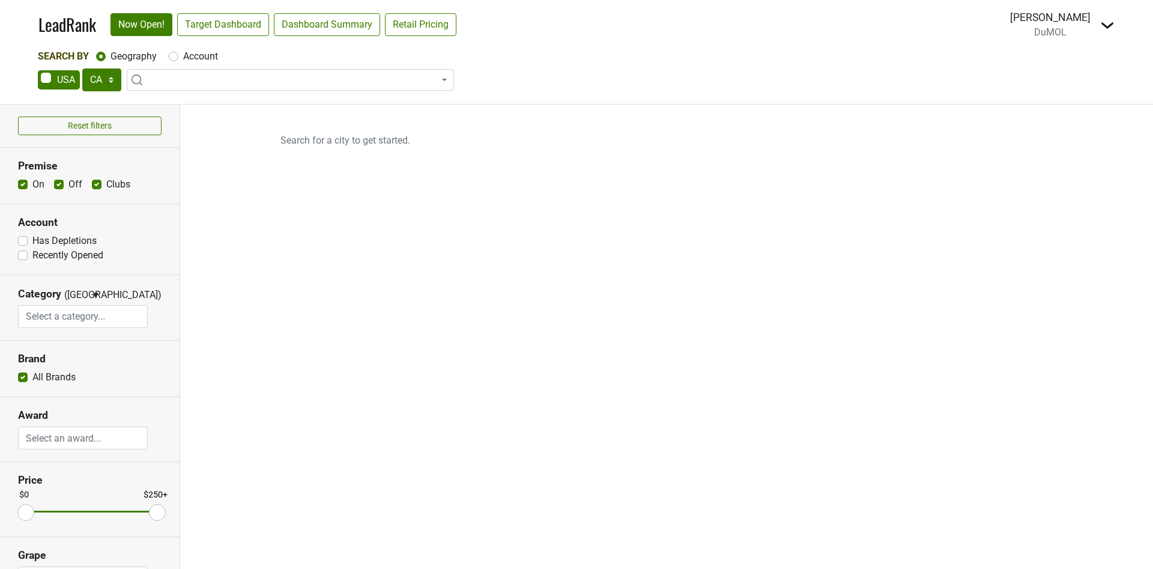
select select "CA"
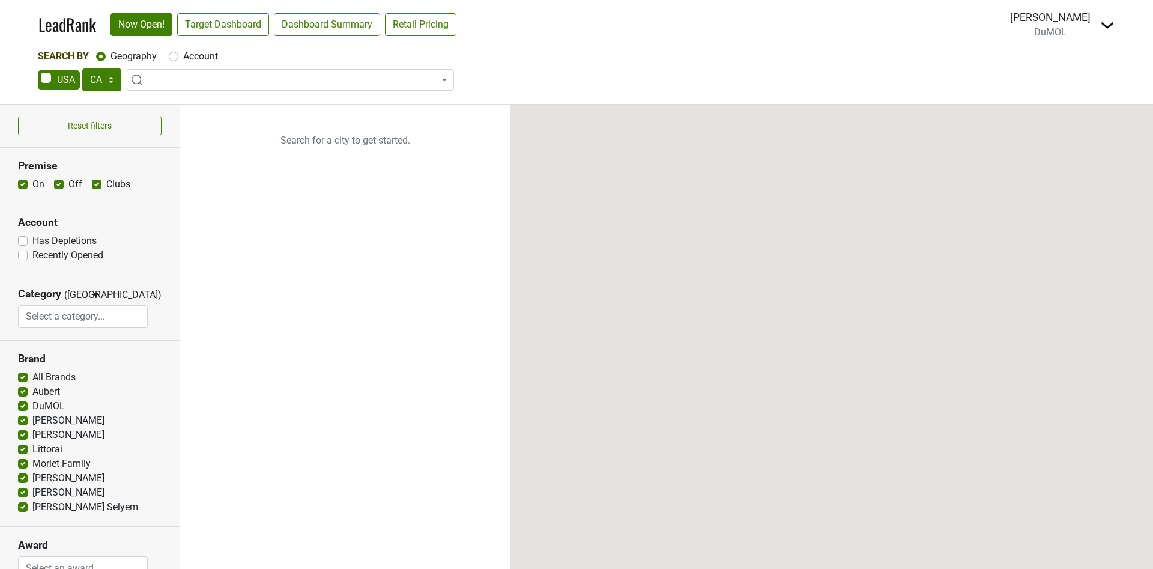
select select "CA"
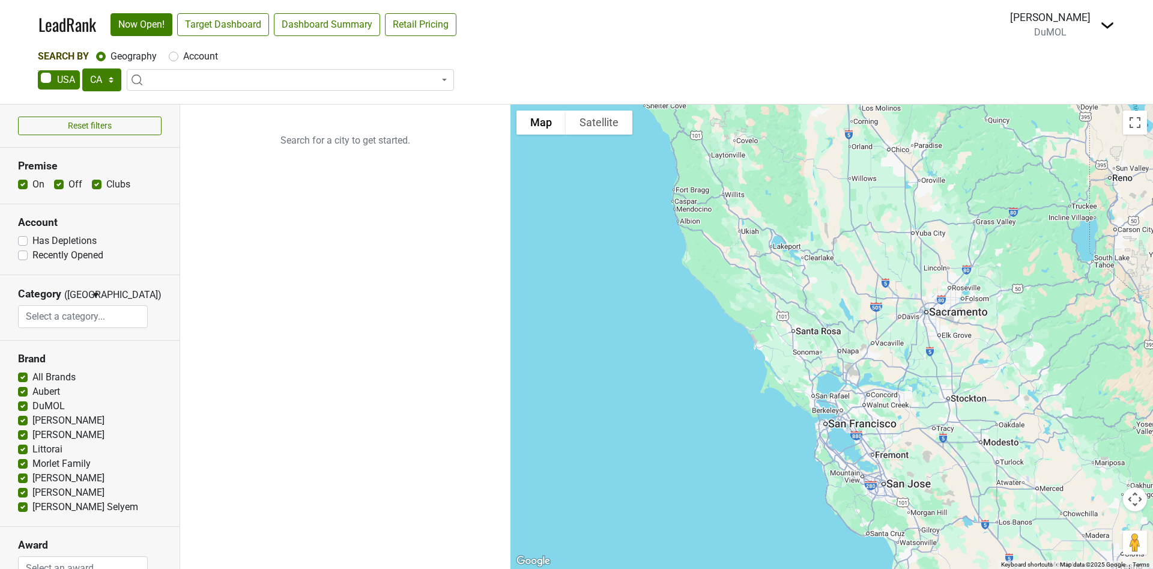
click at [790, 87] on div "AK AL AR AZ CA CO CT DC DE FL [GEOGRAPHIC_DATA] HI IA ID IL IN KS [GEOGRAPHIC_D…" at bounding box center [577, 80] width 1078 height 25
click at [207, 25] on link "Target Dashboard" at bounding box center [223, 24] width 92 height 23
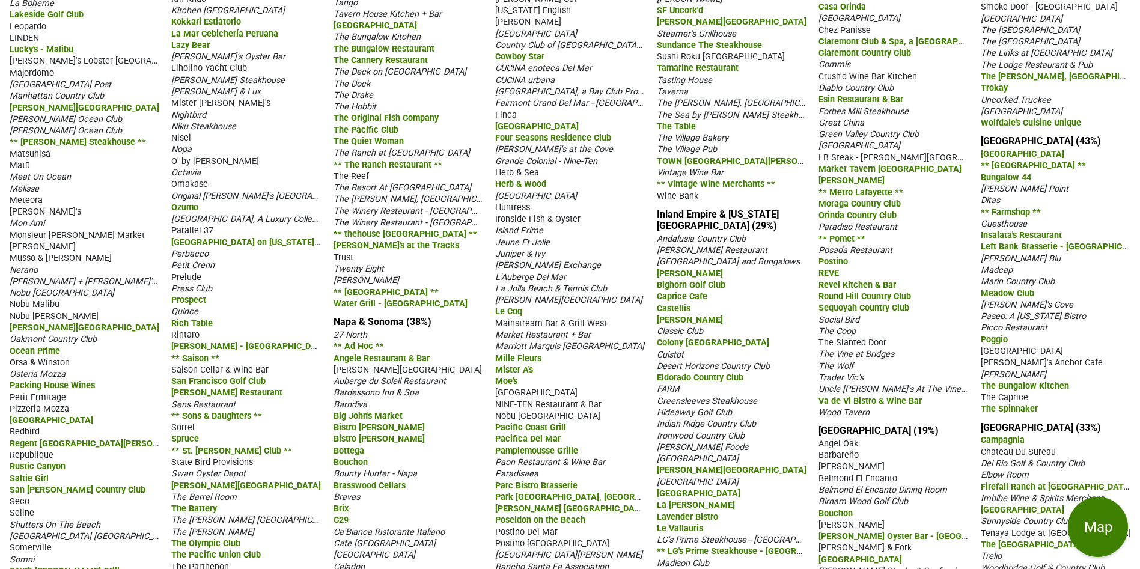
scroll to position [1022, 0]
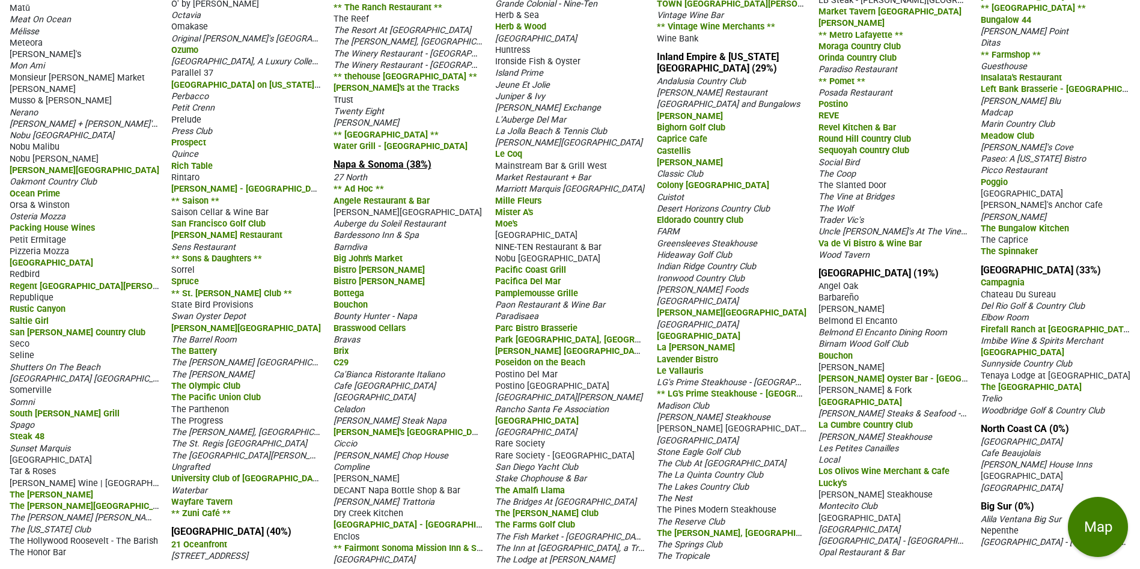
click at [372, 170] on link "Napa & Sonoma (38%)" at bounding box center [382, 164] width 98 height 11
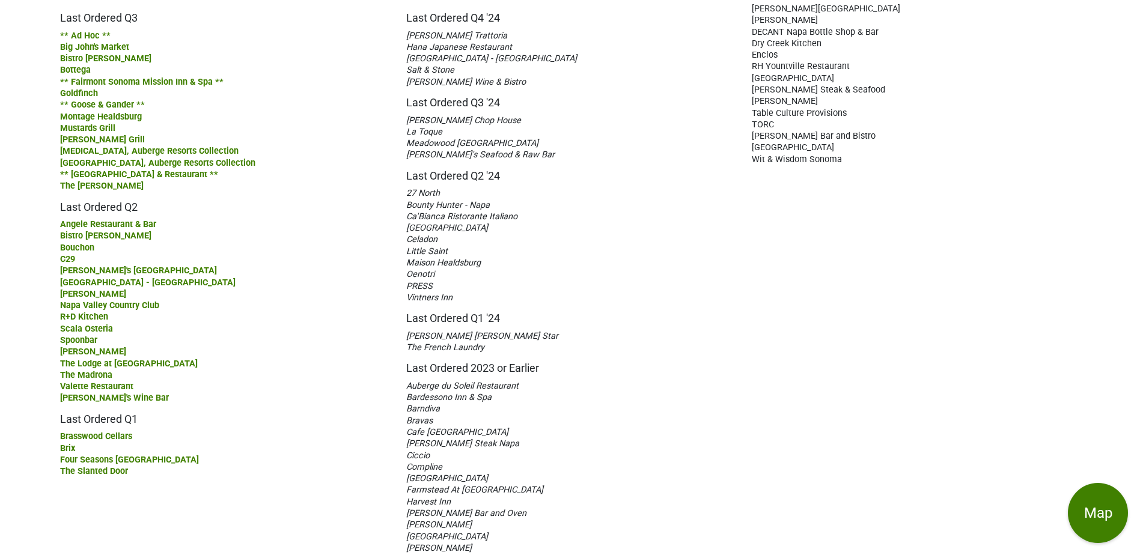
scroll to position [184, 0]
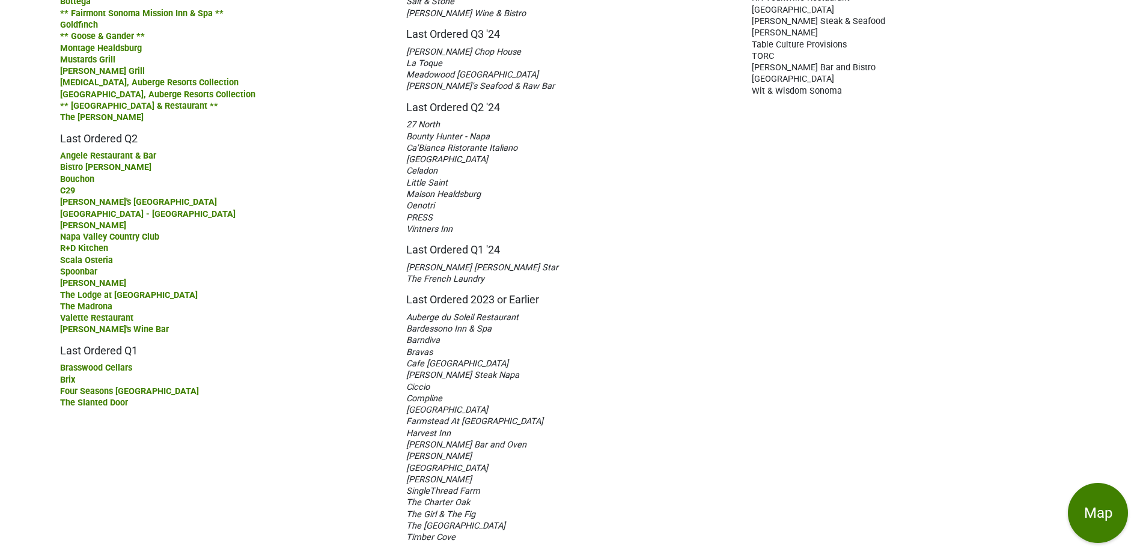
drag, startPoint x: 406, startPoint y: 133, endPoint x: 553, endPoint y: 566, distance: 457.3
click at [553, 371] on html "Please turn your device to landscape mode for the best experience. DuMOL / Mont…" at bounding box center [570, 93] width 1140 height 555
copy div "Last Ordered Q4 '24 Della Santina's Trattoria Hana Japanese Restaurant Hotel He…"
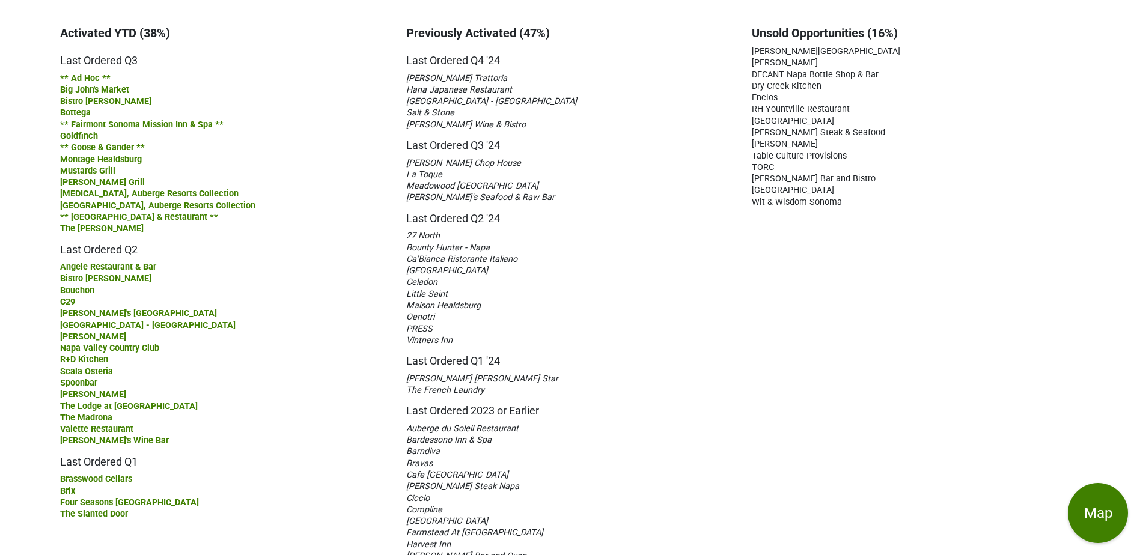
scroll to position [0, 0]
